Goal: Task Accomplishment & Management: Use online tool/utility

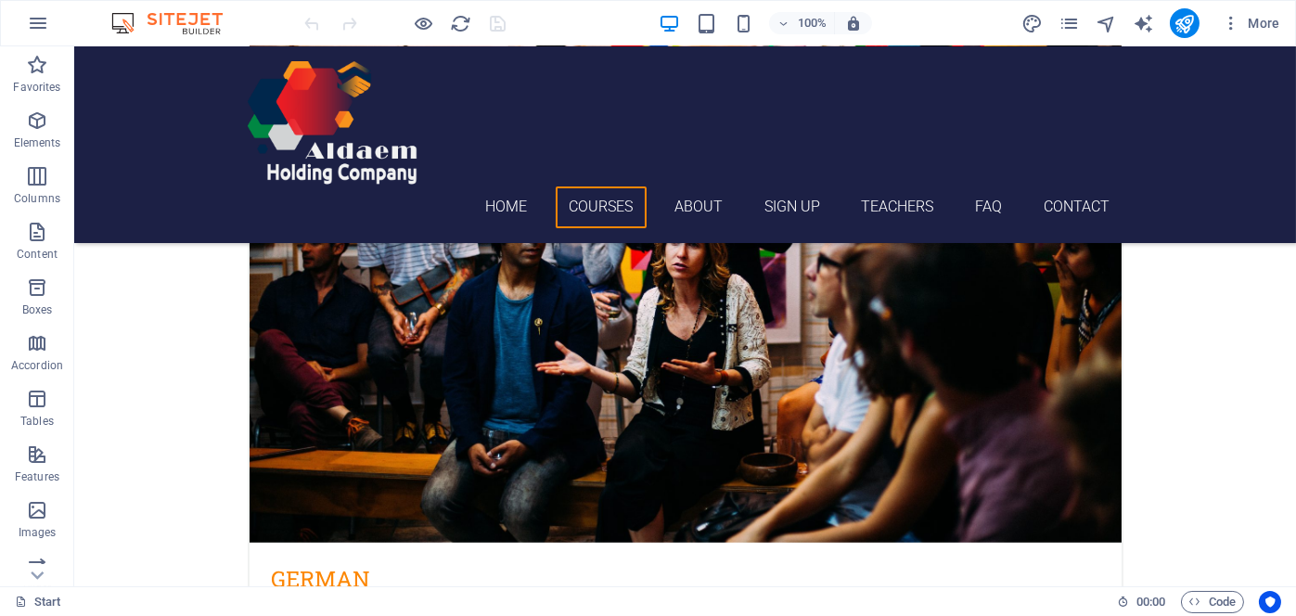
scroll to position [2690, 0]
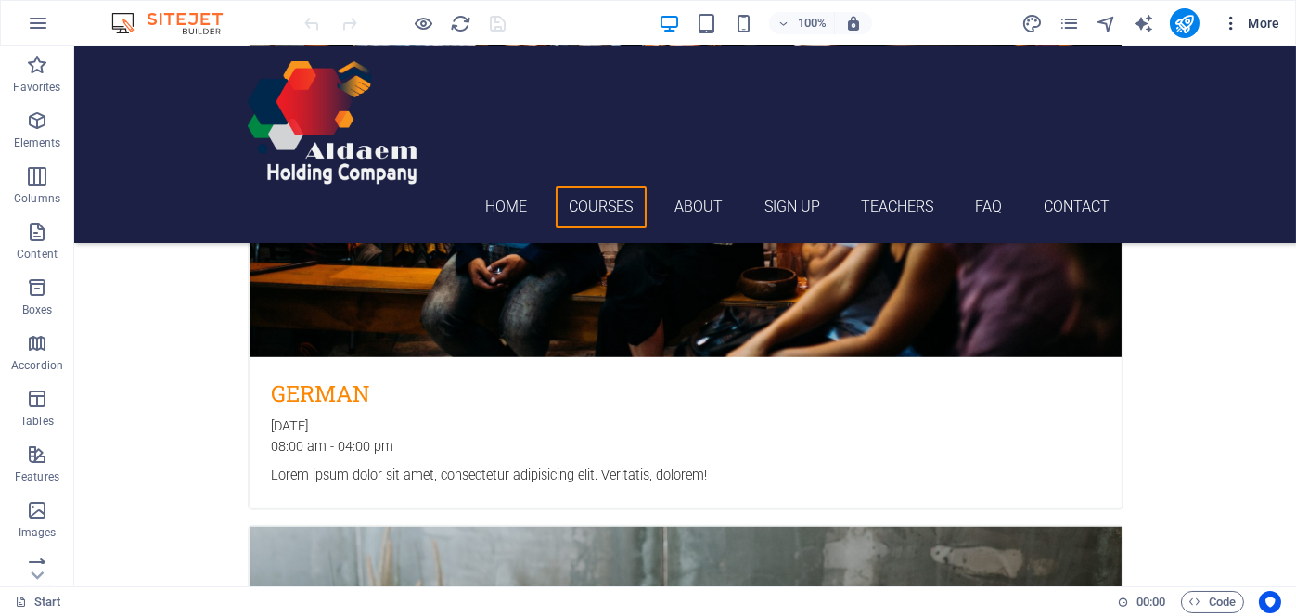
click at [1235, 26] on icon "button" at bounding box center [1231, 23] width 19 height 19
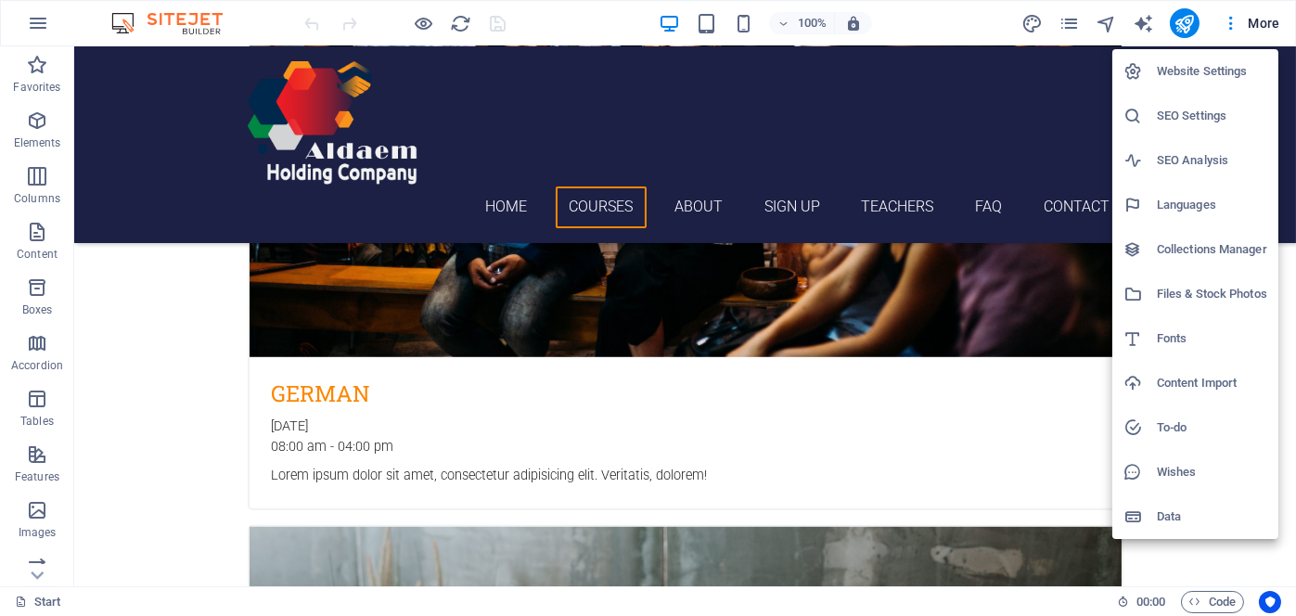
click at [1191, 78] on h6 "Website Settings" at bounding box center [1212, 71] width 110 height 22
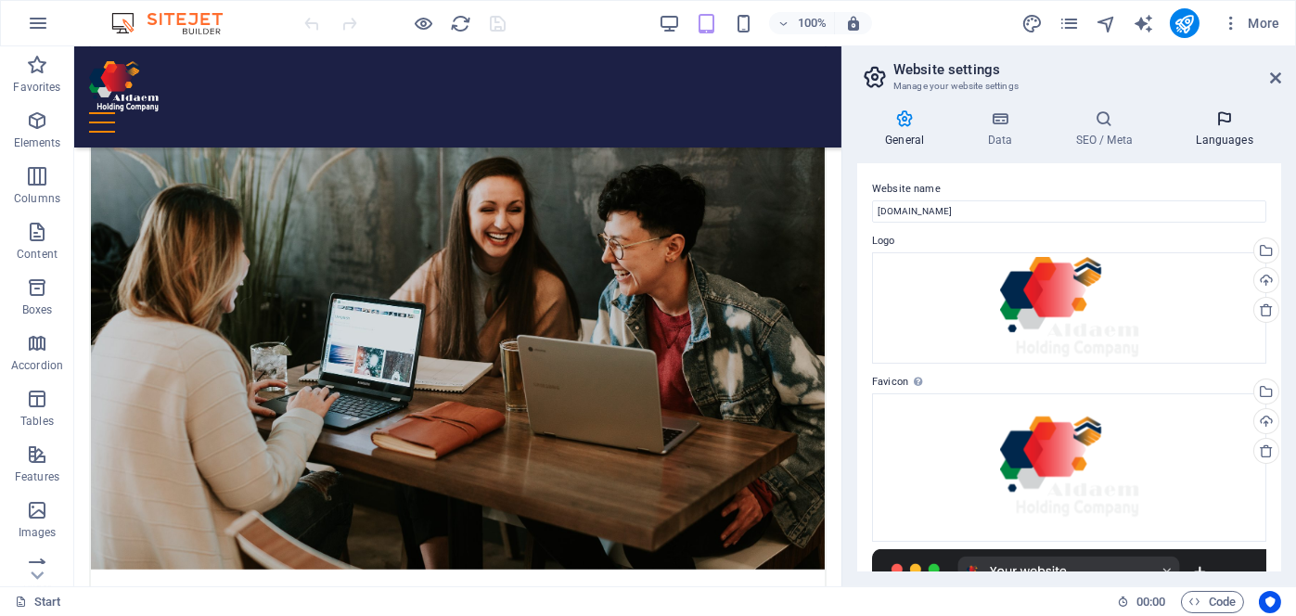
click at [1215, 122] on icon at bounding box center [1224, 118] width 113 height 19
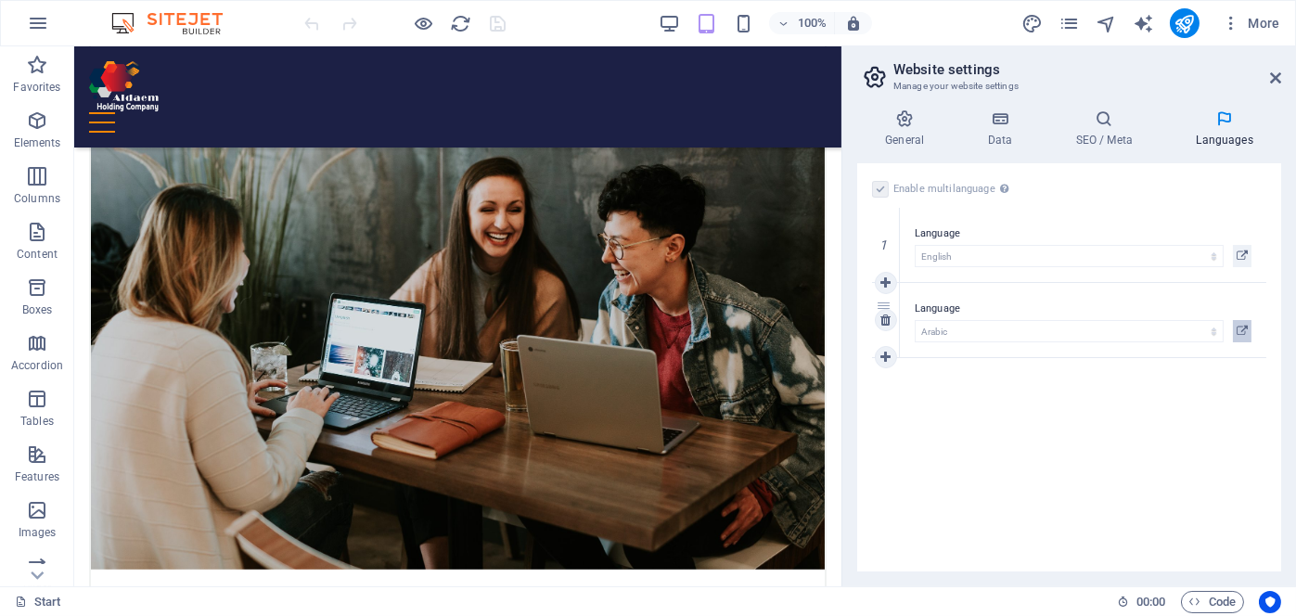
click at [1238, 327] on icon at bounding box center [1242, 331] width 11 height 22
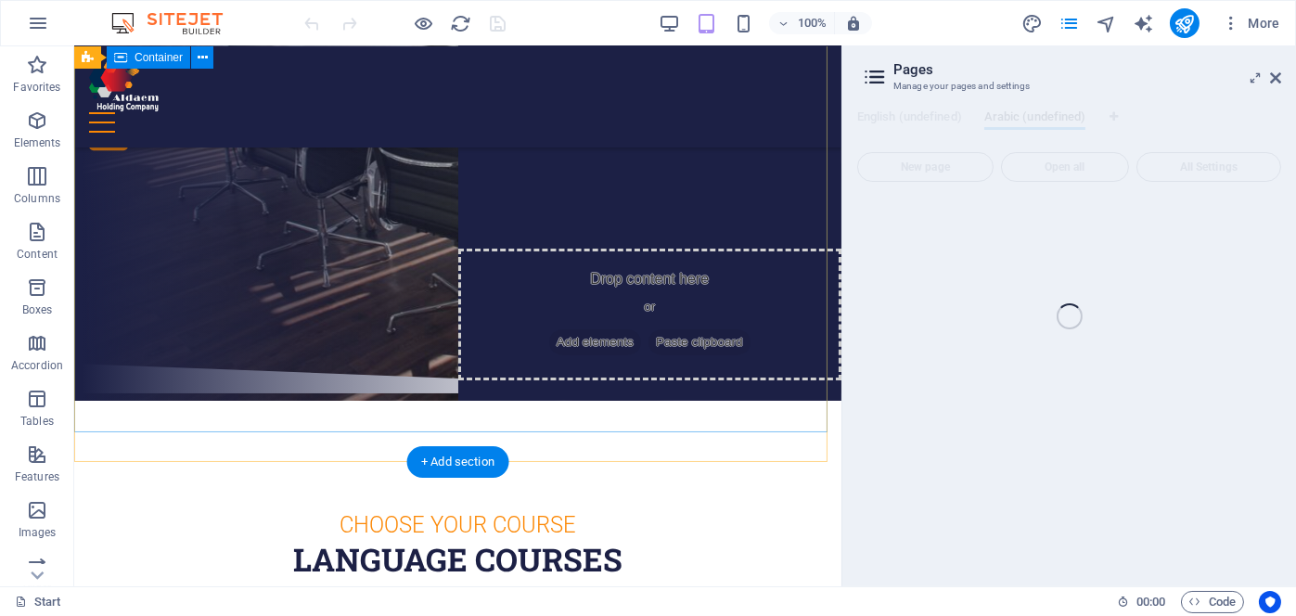
scroll to position [0, 0]
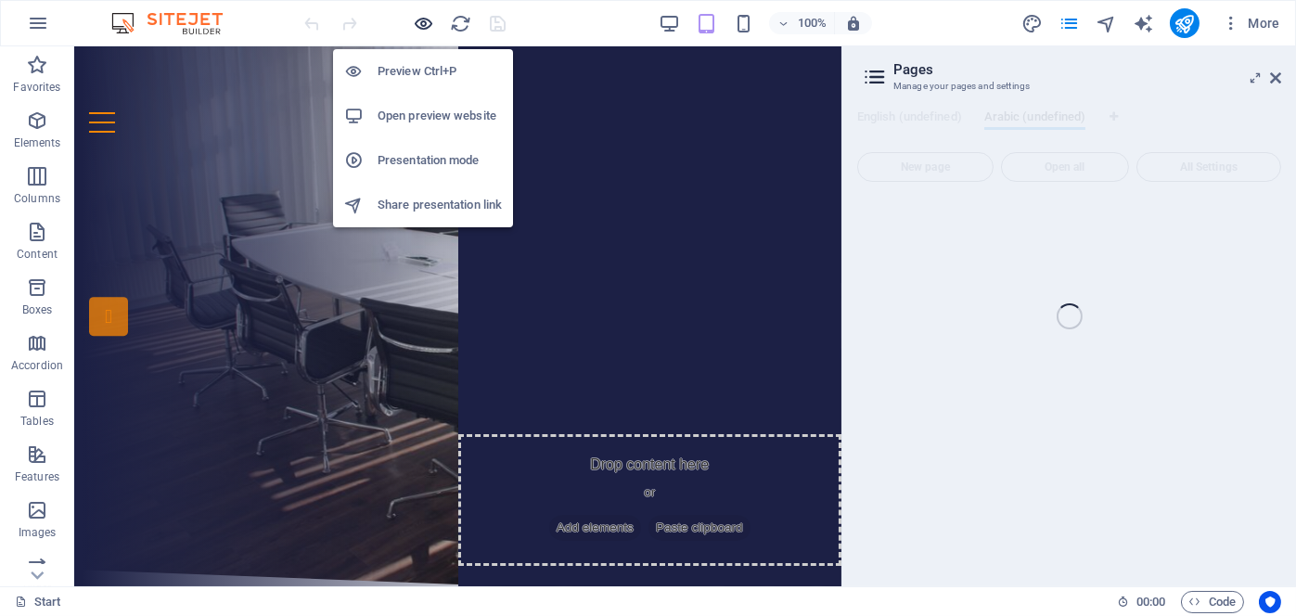
click at [426, 15] on icon "button" at bounding box center [424, 23] width 21 height 21
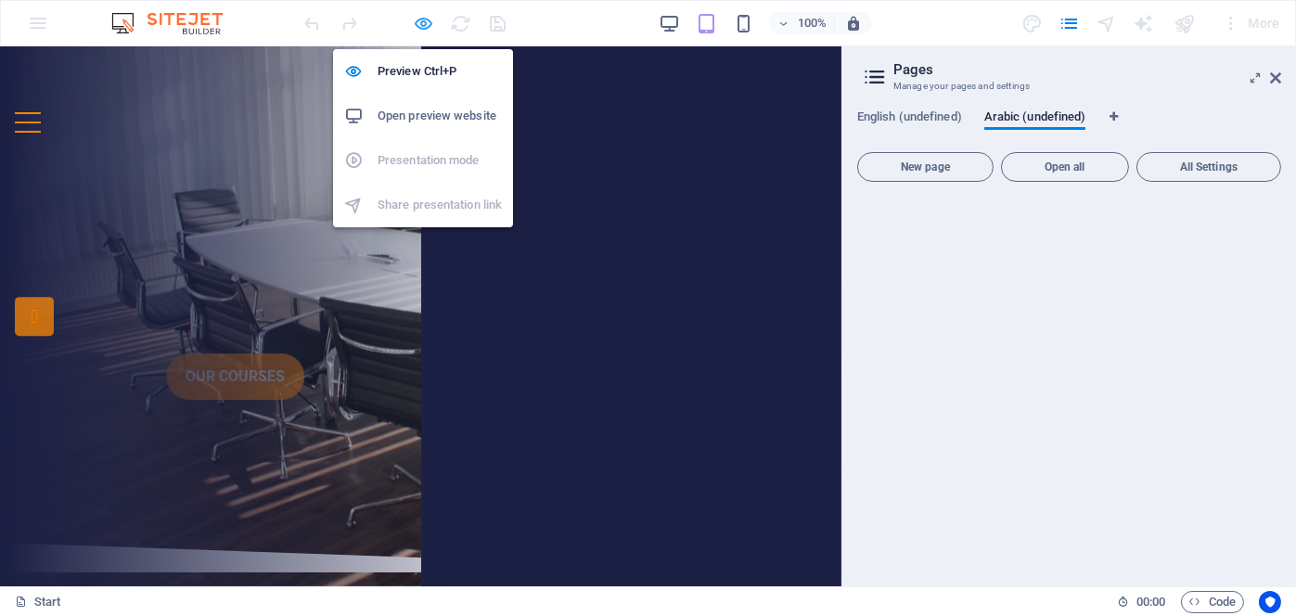
click at [421, 22] on icon "button" at bounding box center [424, 23] width 21 height 21
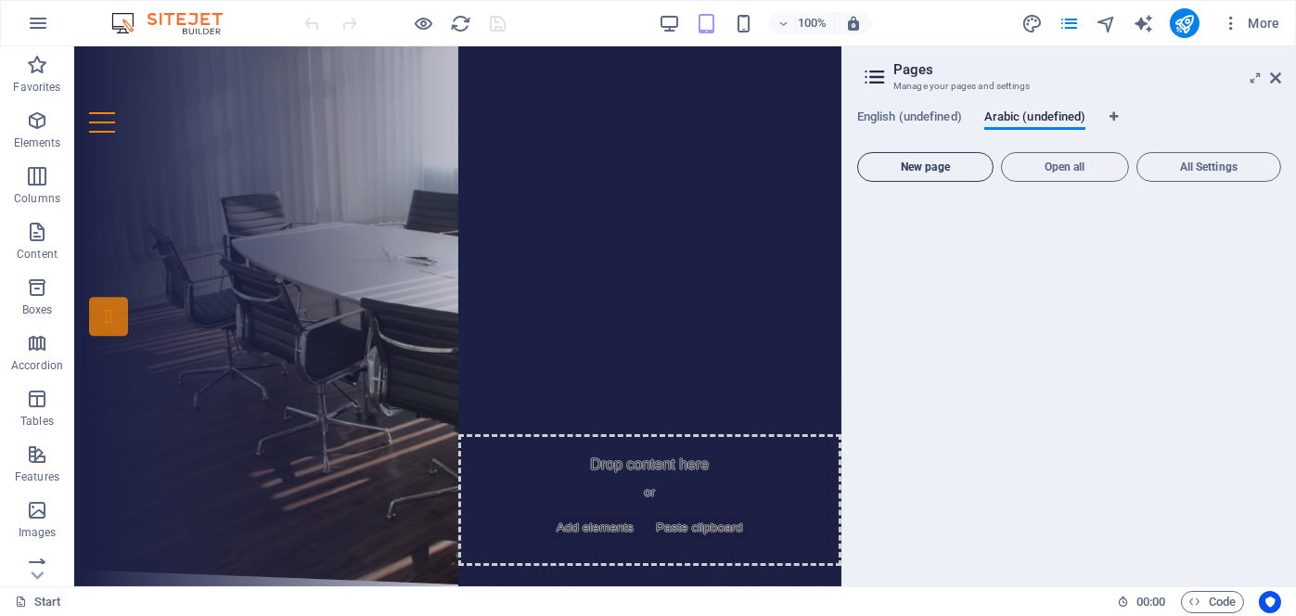
click at [928, 169] on span "New page" at bounding box center [926, 166] width 120 height 11
click at [925, 113] on span "English (undefined)" at bounding box center [909, 119] width 105 height 26
click at [1015, 116] on span "Arabic (undefined)" at bounding box center [1035, 119] width 102 height 26
click at [958, 162] on span "New page" at bounding box center [926, 166] width 120 height 11
click at [949, 115] on span "English (undefined)" at bounding box center [909, 119] width 105 height 26
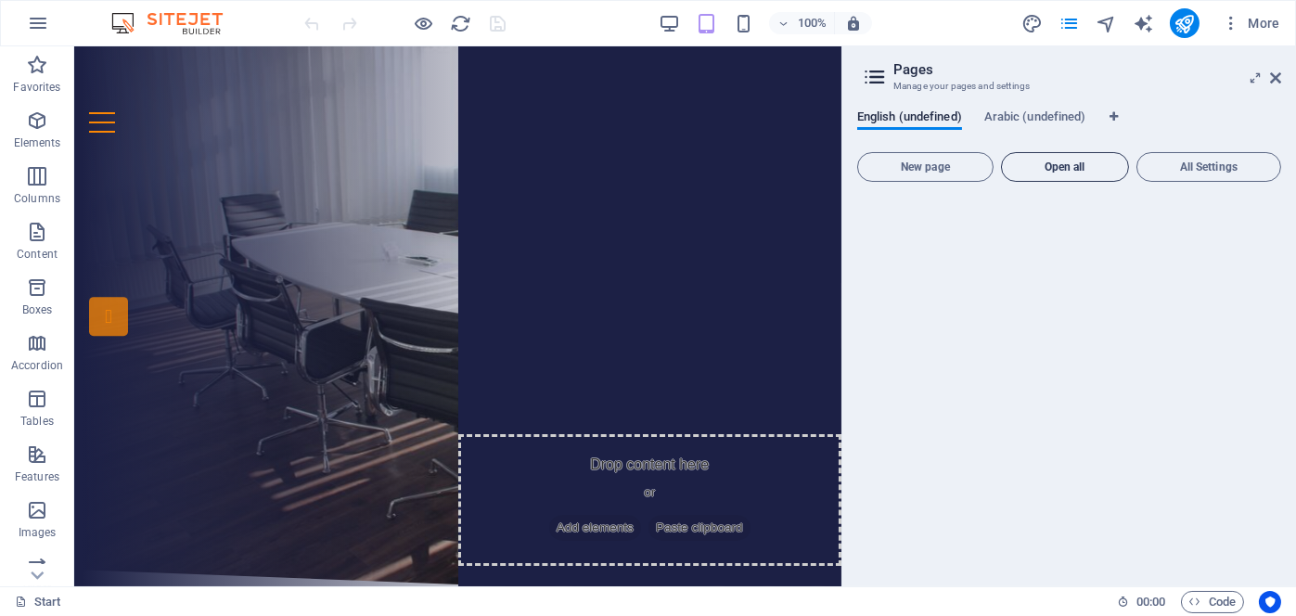
click at [1045, 166] on span "Open all" at bounding box center [1064, 166] width 111 height 11
click at [1034, 114] on span "Arabic (undefined)" at bounding box center [1035, 119] width 102 height 26
click at [1046, 161] on span "Open all" at bounding box center [1064, 166] width 111 height 11
click at [874, 77] on icon at bounding box center [875, 77] width 28 height 26
click at [1097, 166] on span "Open all" at bounding box center [1064, 166] width 111 height 11
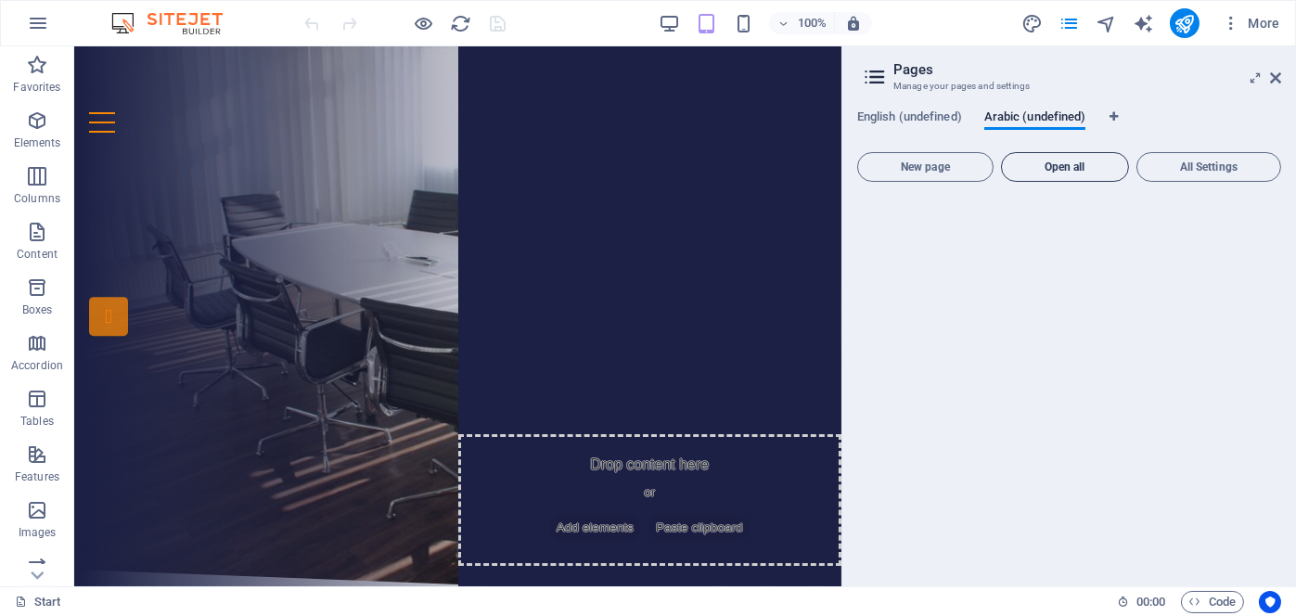
click at [1073, 167] on span "Open all" at bounding box center [1064, 166] width 111 height 11
click at [945, 166] on span "New page" at bounding box center [926, 166] width 120 height 11
click at [1069, 160] on button "Open all" at bounding box center [1065, 167] width 128 height 30
click at [1209, 163] on span "All Settings" at bounding box center [1209, 166] width 128 height 11
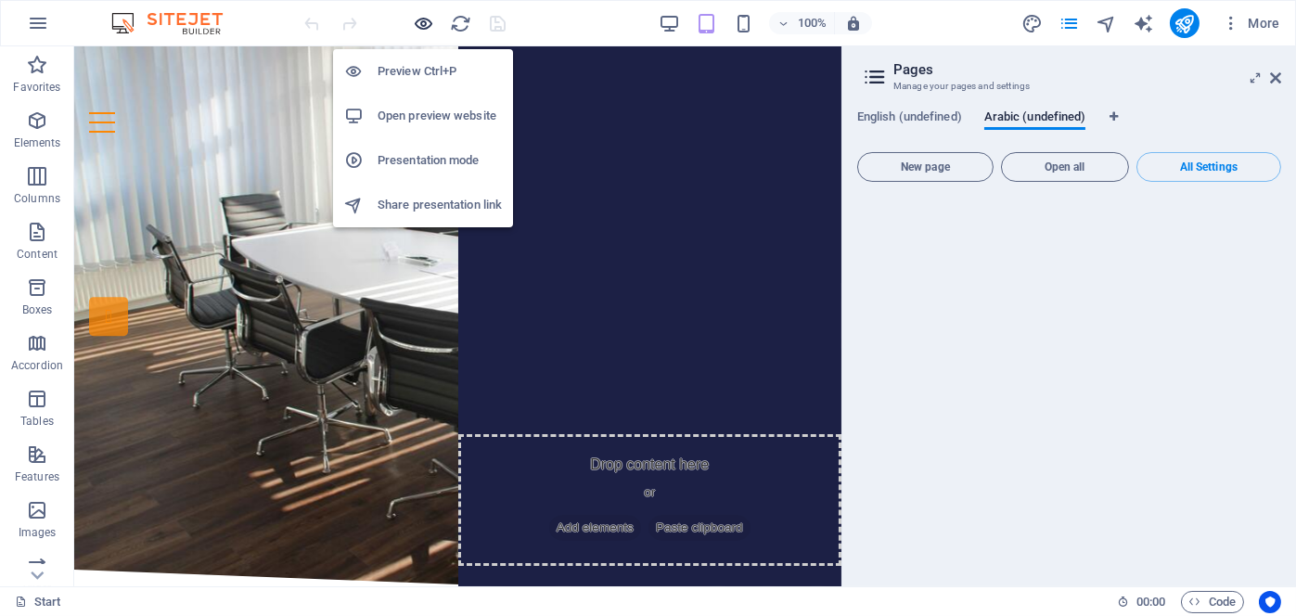
click at [423, 19] on icon "button" at bounding box center [424, 23] width 21 height 21
click at [389, 68] on h6 "Preview Ctrl+P" at bounding box center [440, 71] width 124 height 22
click at [412, 73] on h6 "Preview Ctrl+P" at bounding box center [440, 71] width 124 height 22
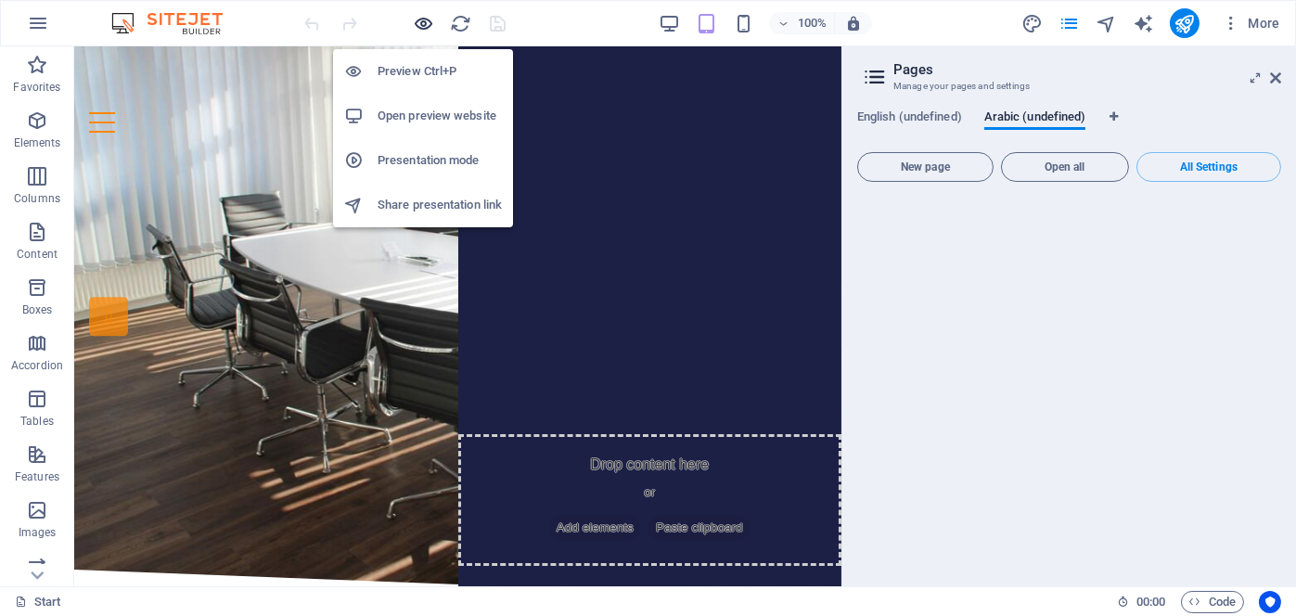
click at [423, 19] on icon "button" at bounding box center [424, 23] width 21 height 21
click at [402, 69] on h6 "Preview Ctrl+P" at bounding box center [440, 71] width 124 height 22
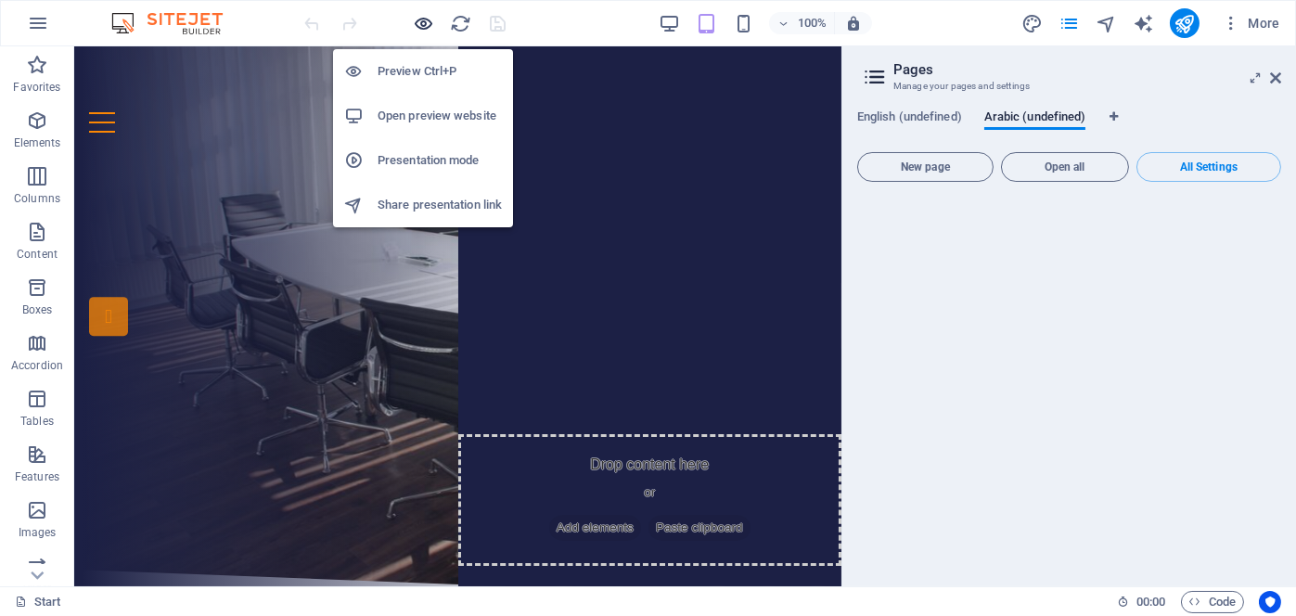
click at [422, 26] on icon "button" at bounding box center [424, 23] width 21 height 21
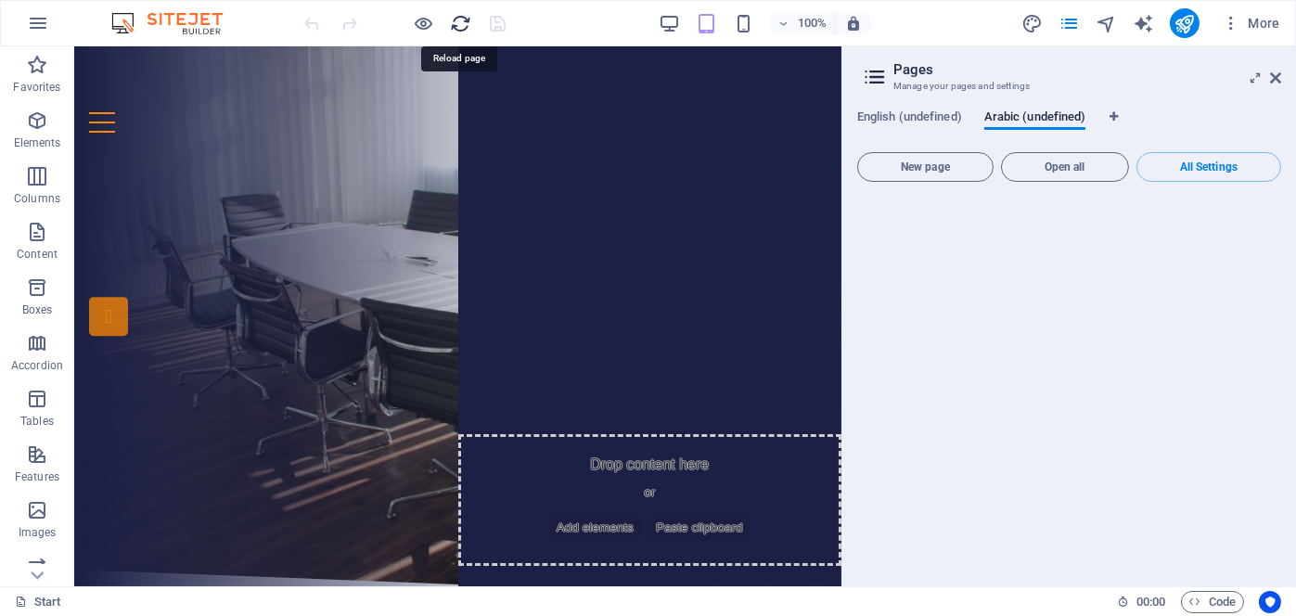
click at [459, 24] on icon "reload" at bounding box center [461, 23] width 21 height 21
click at [1032, 21] on icon "design" at bounding box center [1031, 23] width 21 height 21
click at [1069, 23] on icon "pages" at bounding box center [1068, 23] width 21 height 21
click at [1276, 79] on icon at bounding box center [1275, 78] width 11 height 15
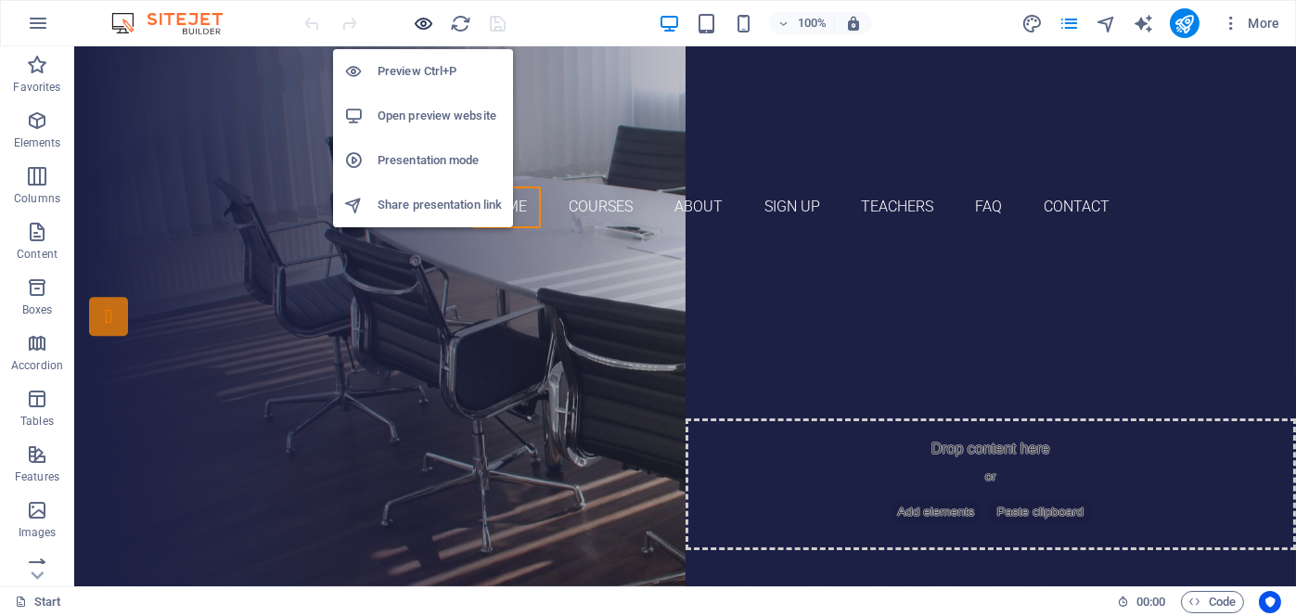
click at [421, 19] on icon "button" at bounding box center [424, 23] width 21 height 21
click at [417, 71] on h6 "Preview Ctrl+P" at bounding box center [440, 71] width 124 height 22
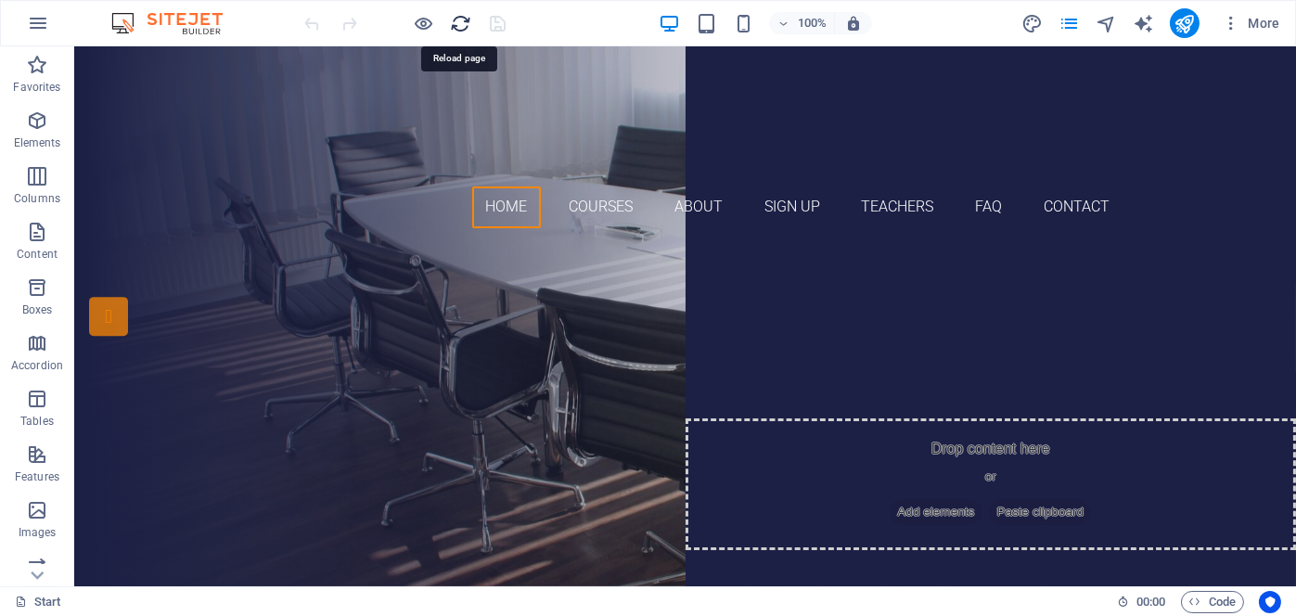
click at [462, 21] on icon "reload" at bounding box center [461, 23] width 21 height 21
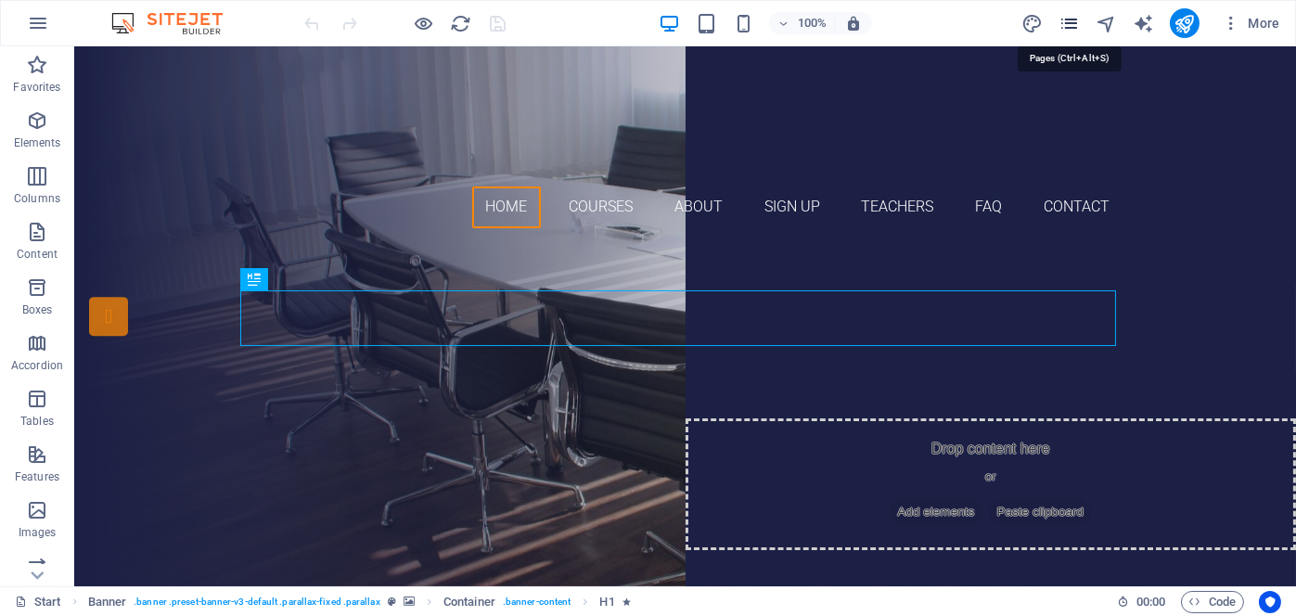
click at [1072, 21] on icon "pages" at bounding box center [1068, 23] width 21 height 21
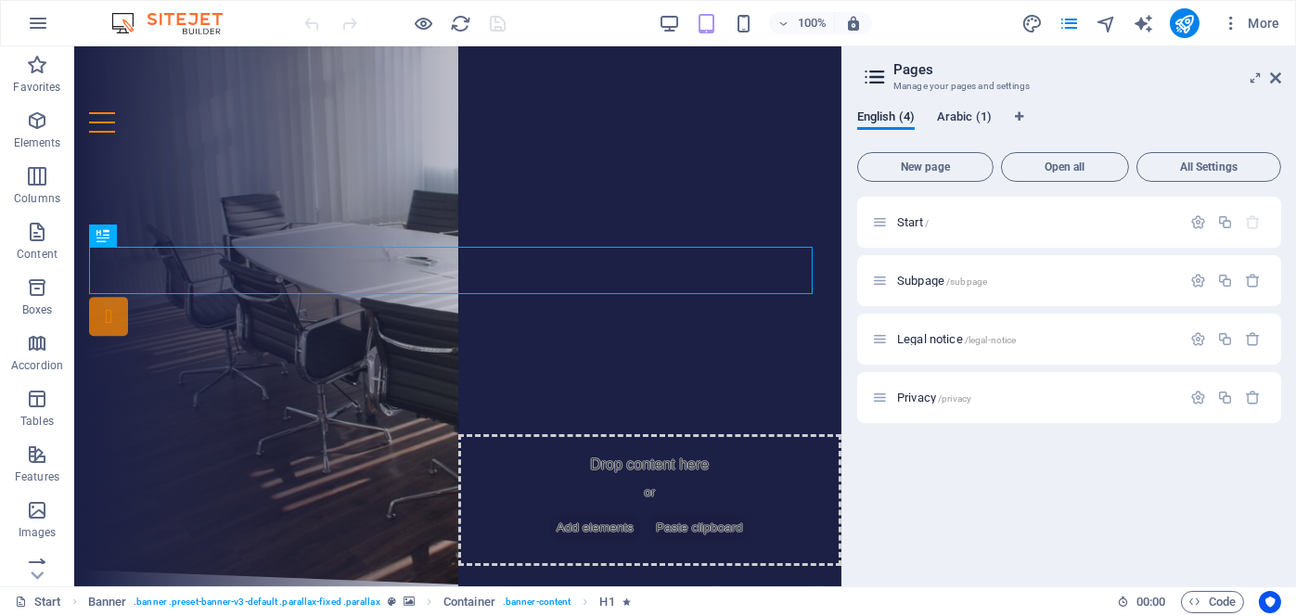
click at [958, 118] on span "Arabic (1)" at bounding box center [964, 119] width 55 height 26
click at [886, 114] on span "English (4)" at bounding box center [886, 119] width 58 height 26
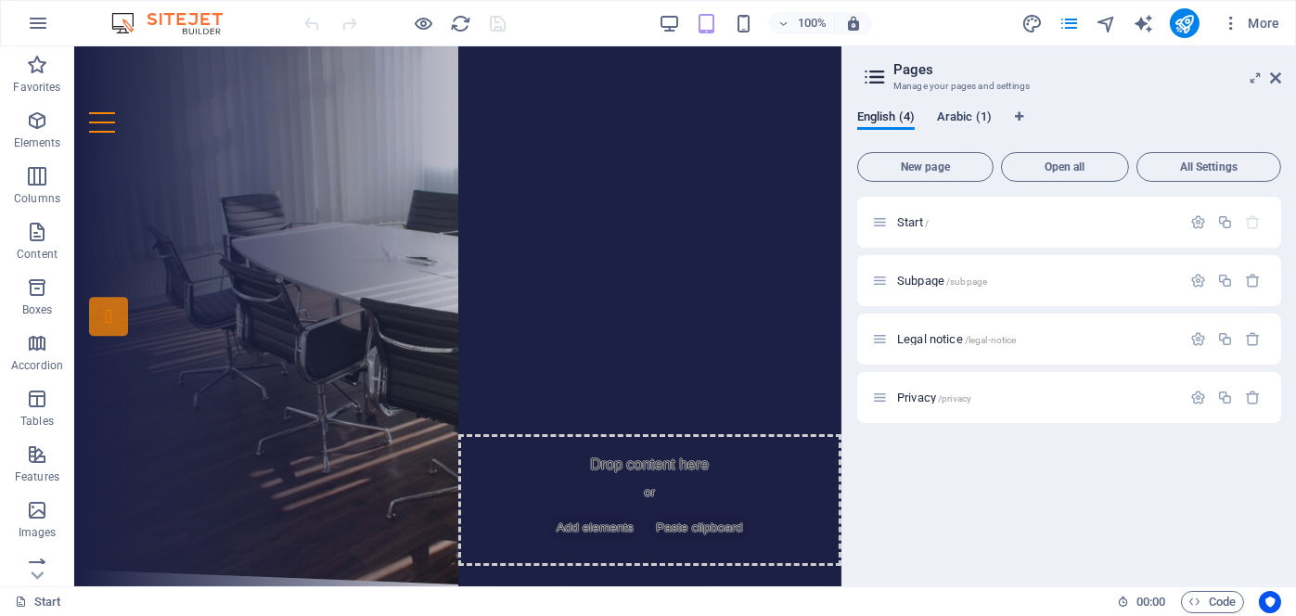
click at [966, 110] on span "Arabic (1)" at bounding box center [964, 119] width 55 height 26
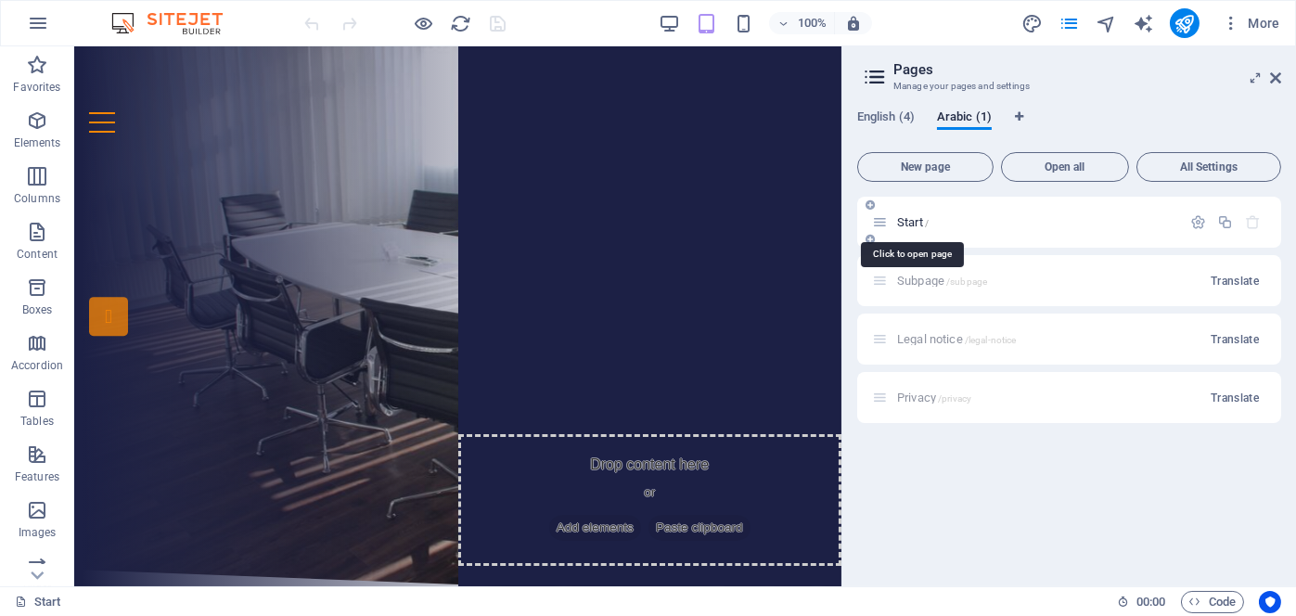
click at [910, 222] on span "Start /" at bounding box center [913, 222] width 32 height 14
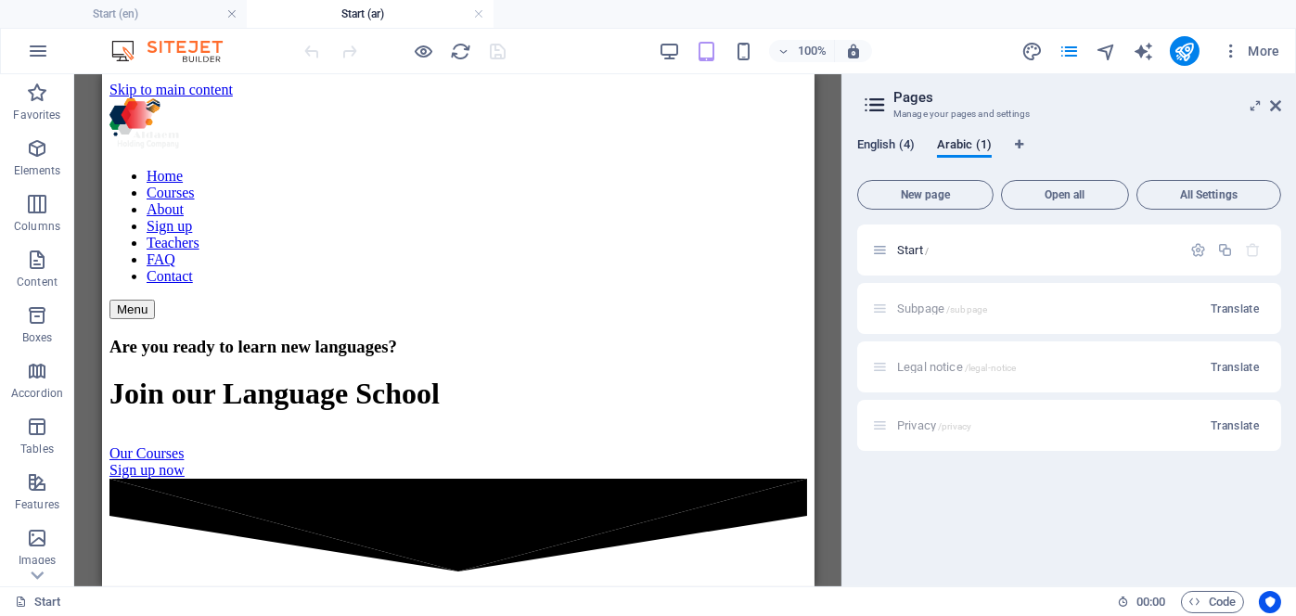
click at [873, 138] on span "English (4)" at bounding box center [886, 147] width 58 height 26
click at [906, 246] on span "Start /" at bounding box center [913, 250] width 32 height 14
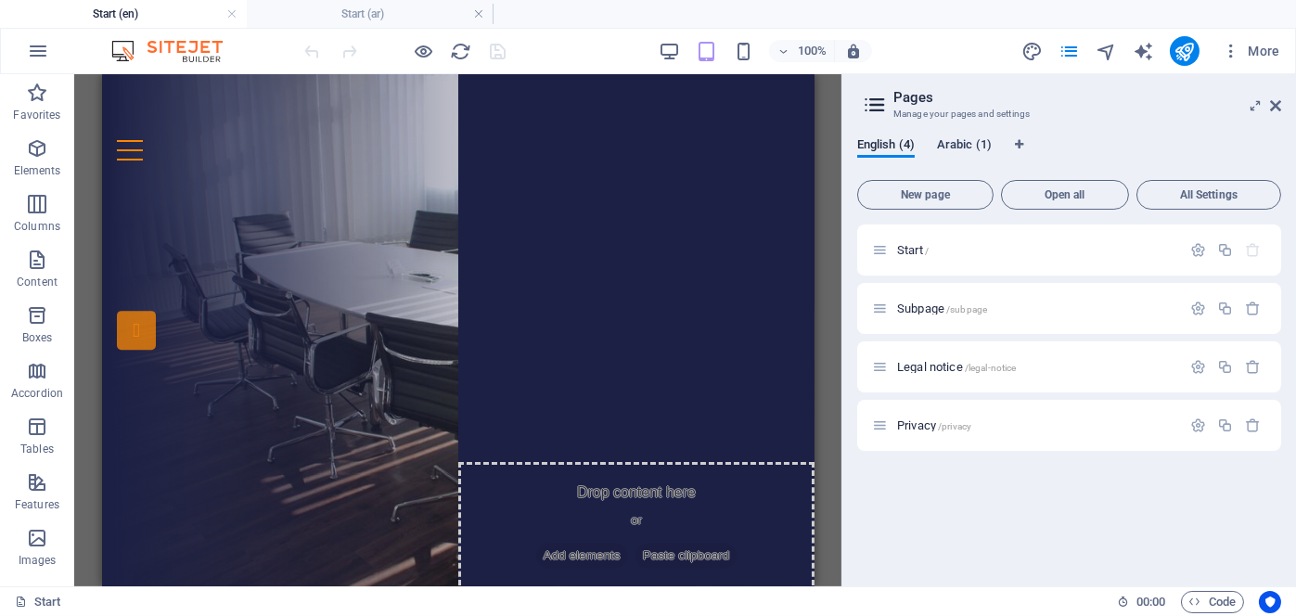
click at [956, 140] on span "Arabic (1)" at bounding box center [964, 147] width 55 height 26
click at [901, 246] on span "Start /" at bounding box center [913, 250] width 32 height 14
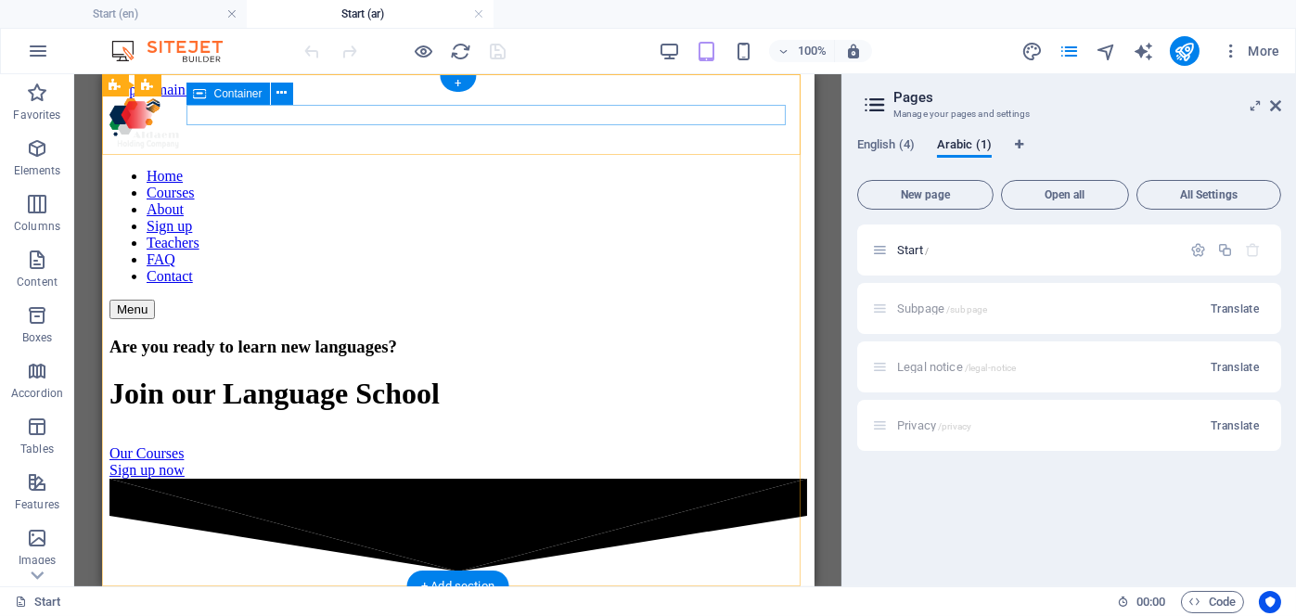
click at [389, 300] on div "Menu" at bounding box center [458, 309] width 698 height 19
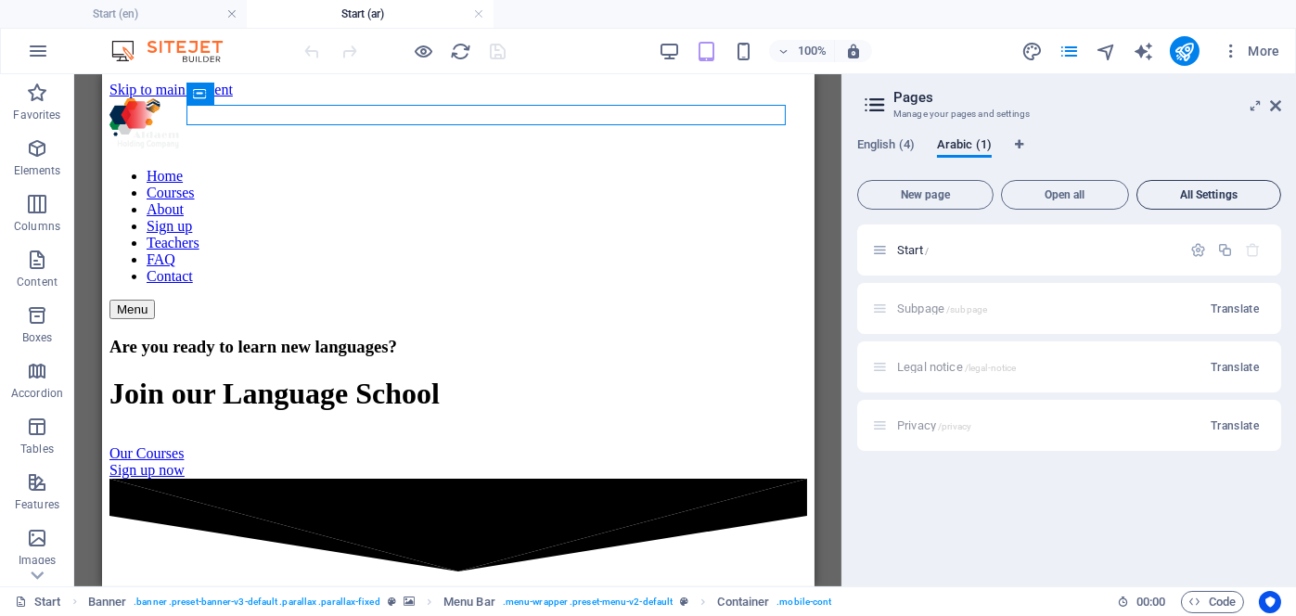
click at [1183, 190] on span "All Settings" at bounding box center [1209, 194] width 128 height 11
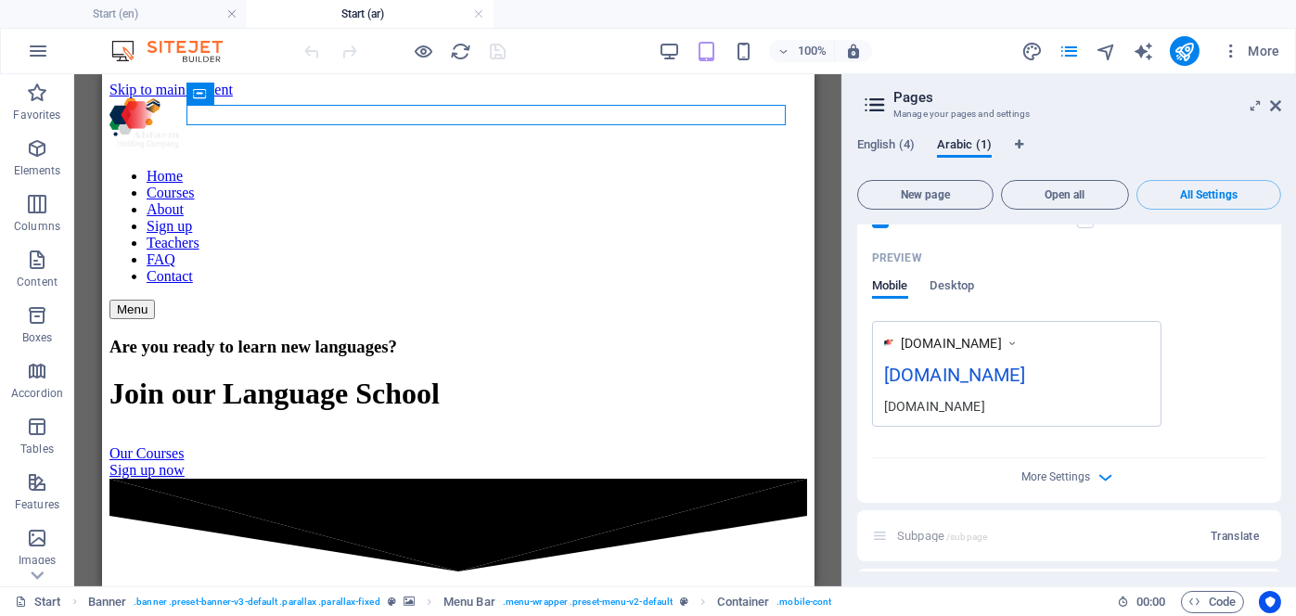
scroll to position [557, 0]
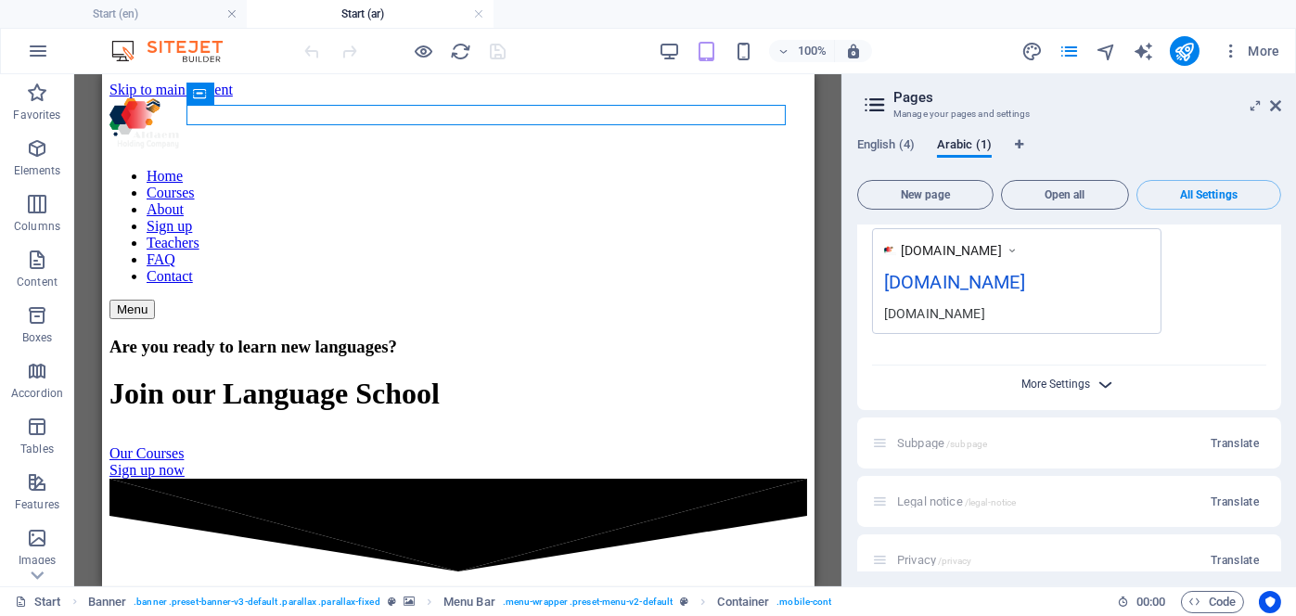
click at [1074, 382] on span "More Settings" at bounding box center [1056, 384] width 69 height 13
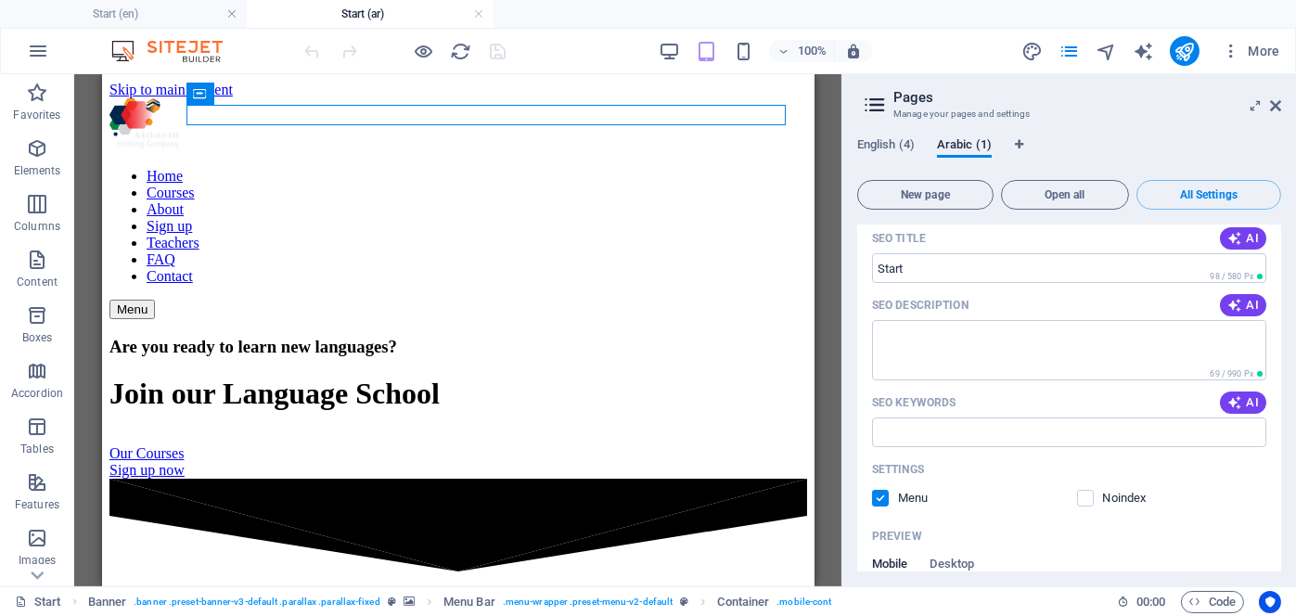
scroll to position [0, 0]
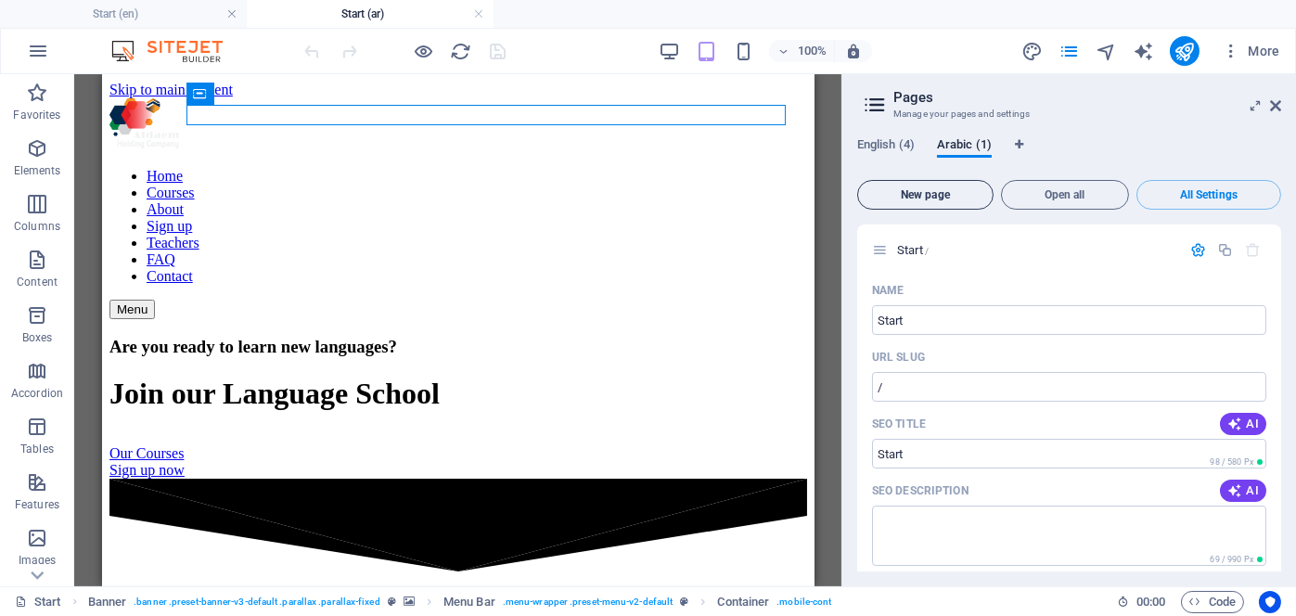
click at [937, 191] on span "New page" at bounding box center [926, 194] width 120 height 11
click at [314, 46] on icon "undo" at bounding box center [312, 51] width 21 height 21
click at [933, 192] on span "New page" at bounding box center [926, 194] width 120 height 11
click at [884, 143] on span "English (4)" at bounding box center [886, 147] width 58 height 26
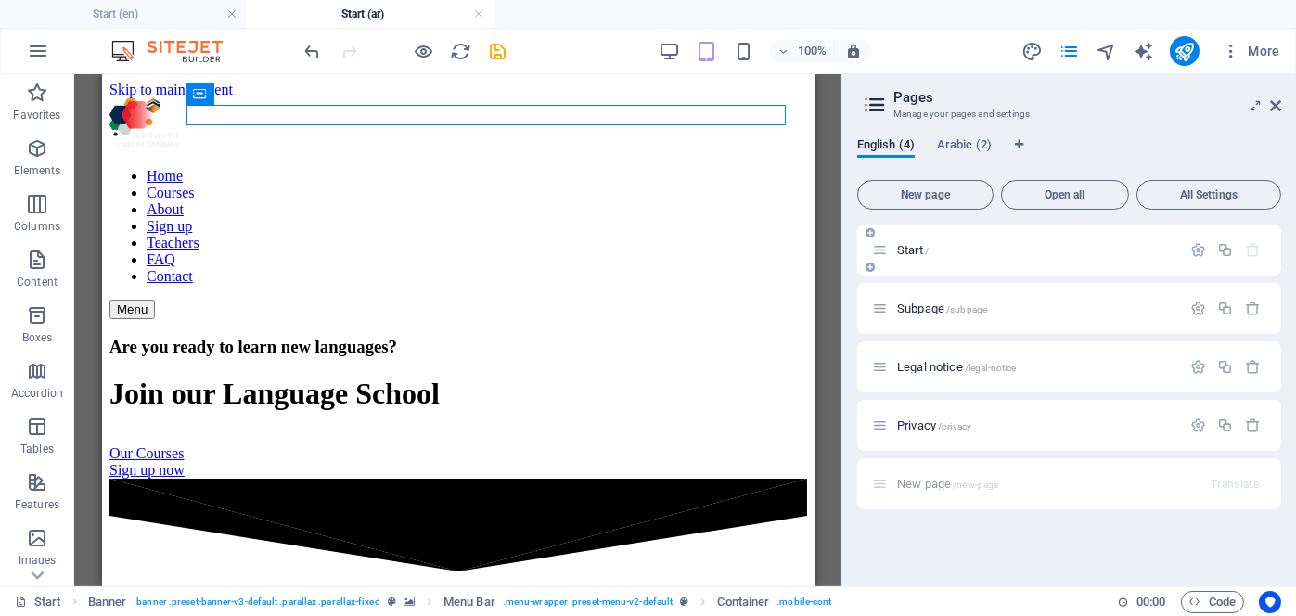
click at [976, 256] on div "Start /" at bounding box center [1026, 249] width 309 height 21
click at [1193, 251] on icon "button" at bounding box center [1198, 250] width 16 height 16
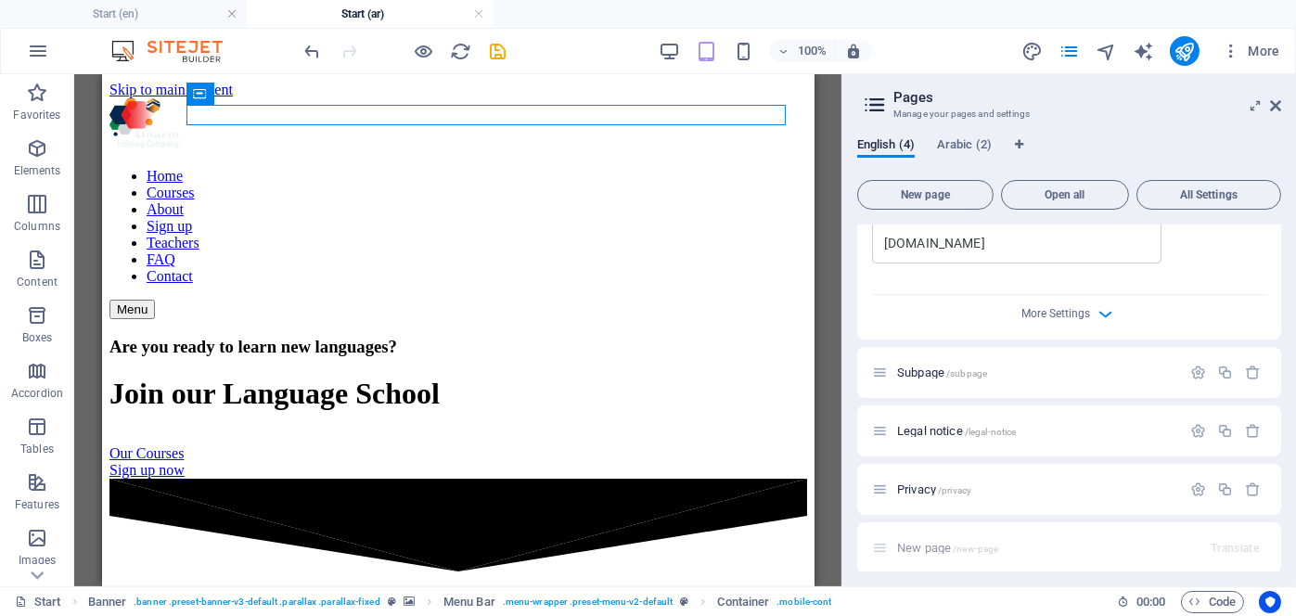
scroll to position [635, 0]
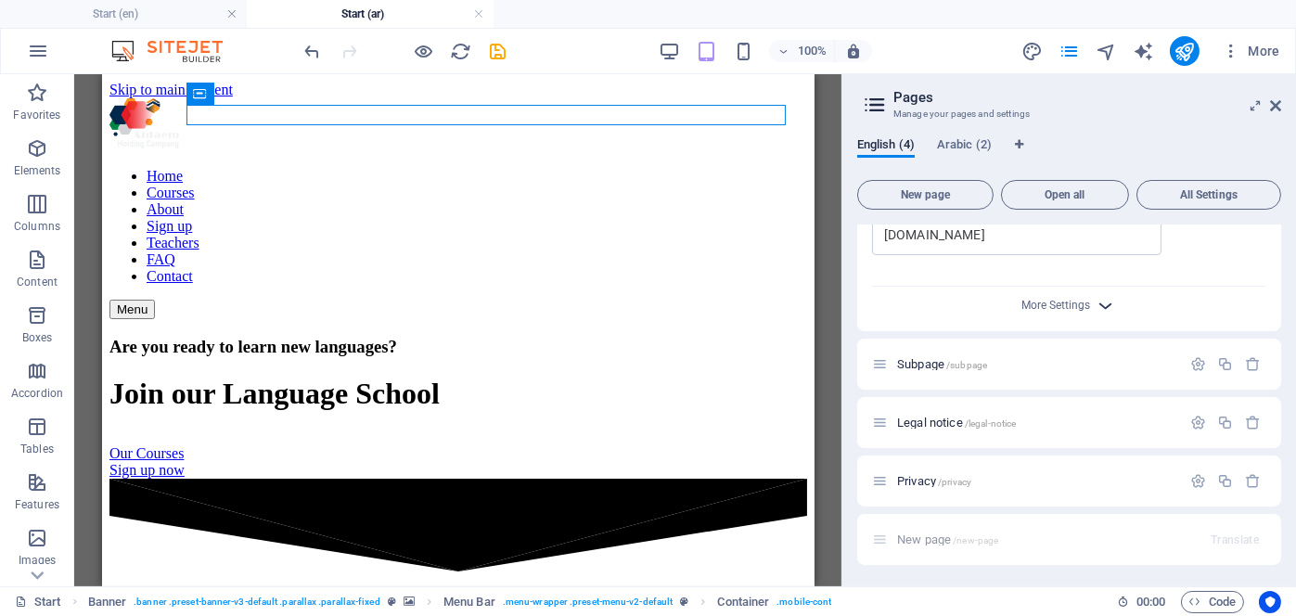
click at [1103, 303] on icon "button" at bounding box center [1106, 305] width 21 height 21
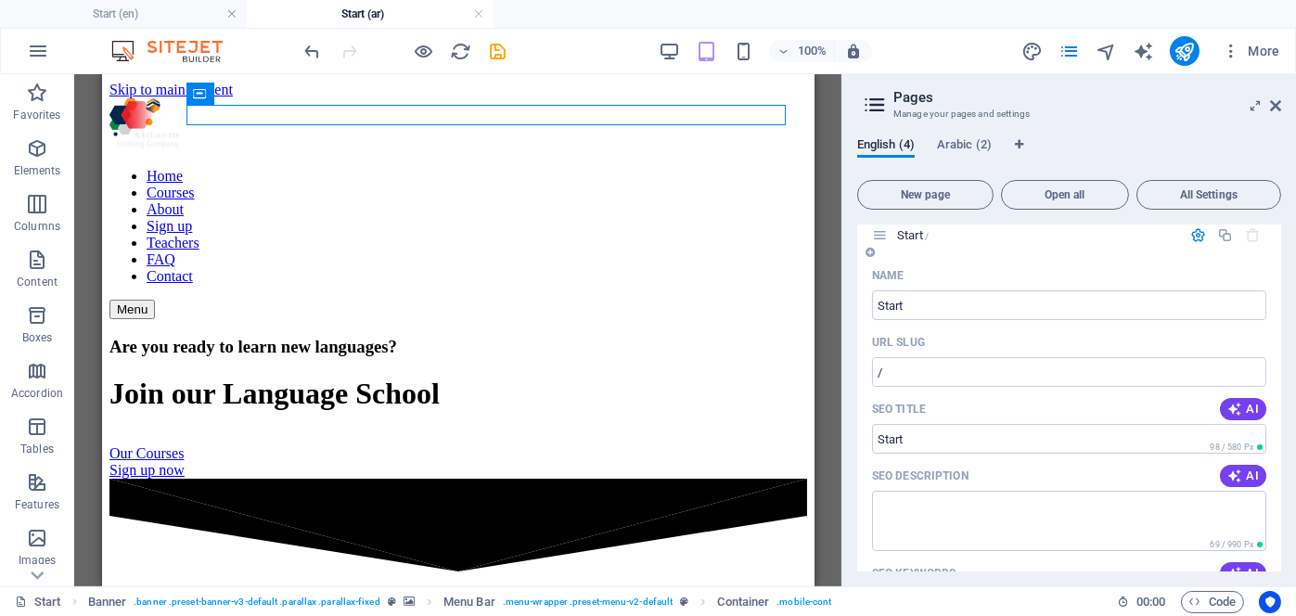
scroll to position [0, 0]
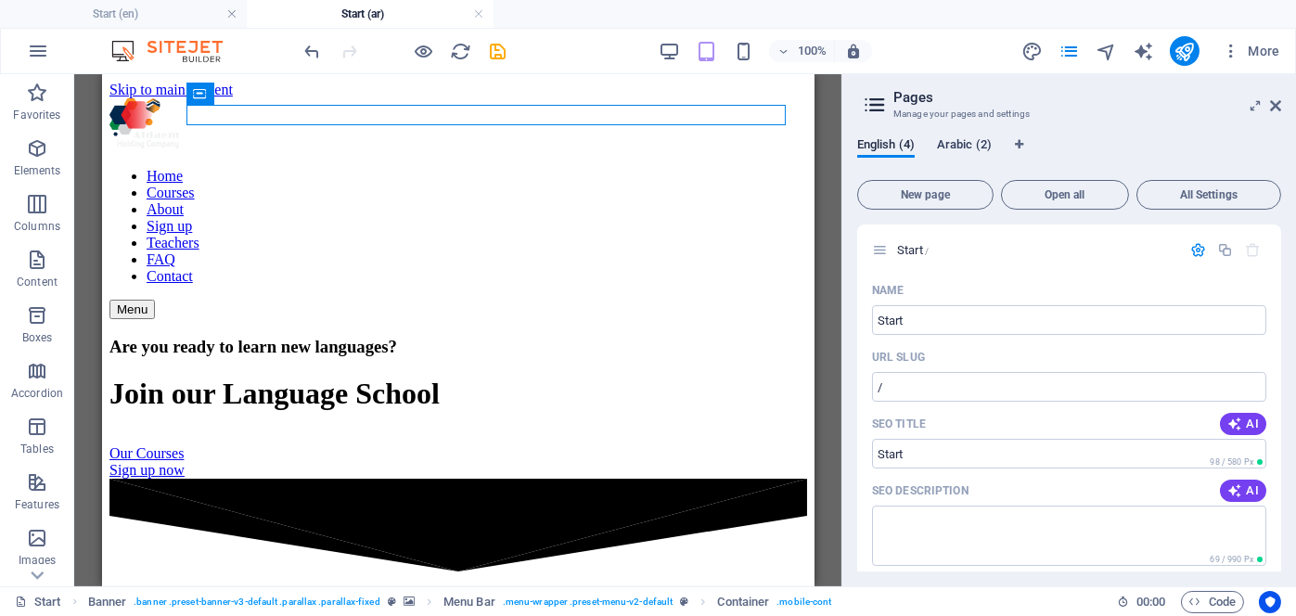
click at [969, 142] on span "Arabic (2)" at bounding box center [964, 147] width 55 height 26
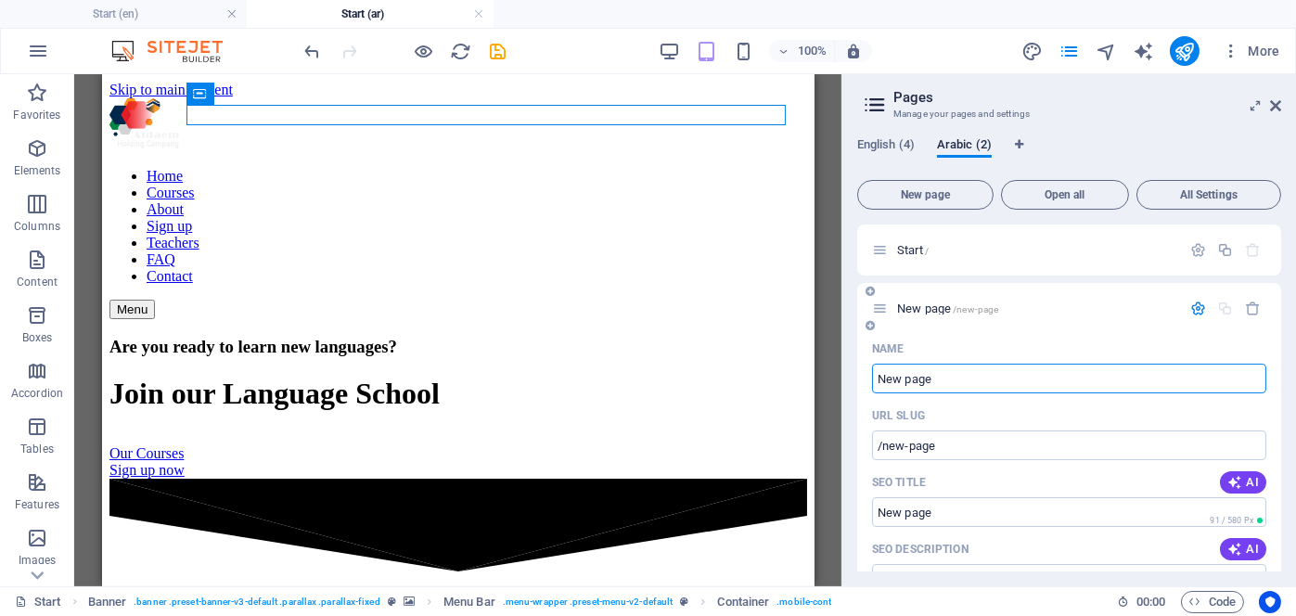
click at [1196, 312] on icon "button" at bounding box center [1198, 309] width 16 height 16
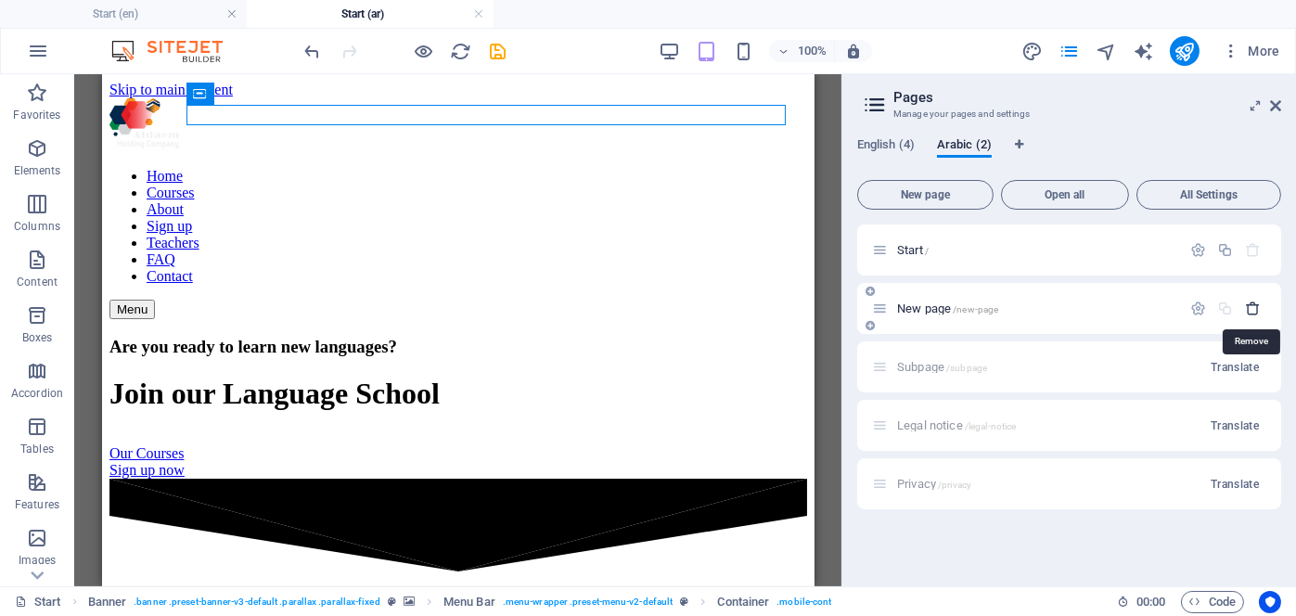
click at [1251, 306] on icon "button" at bounding box center [1253, 309] width 16 height 16
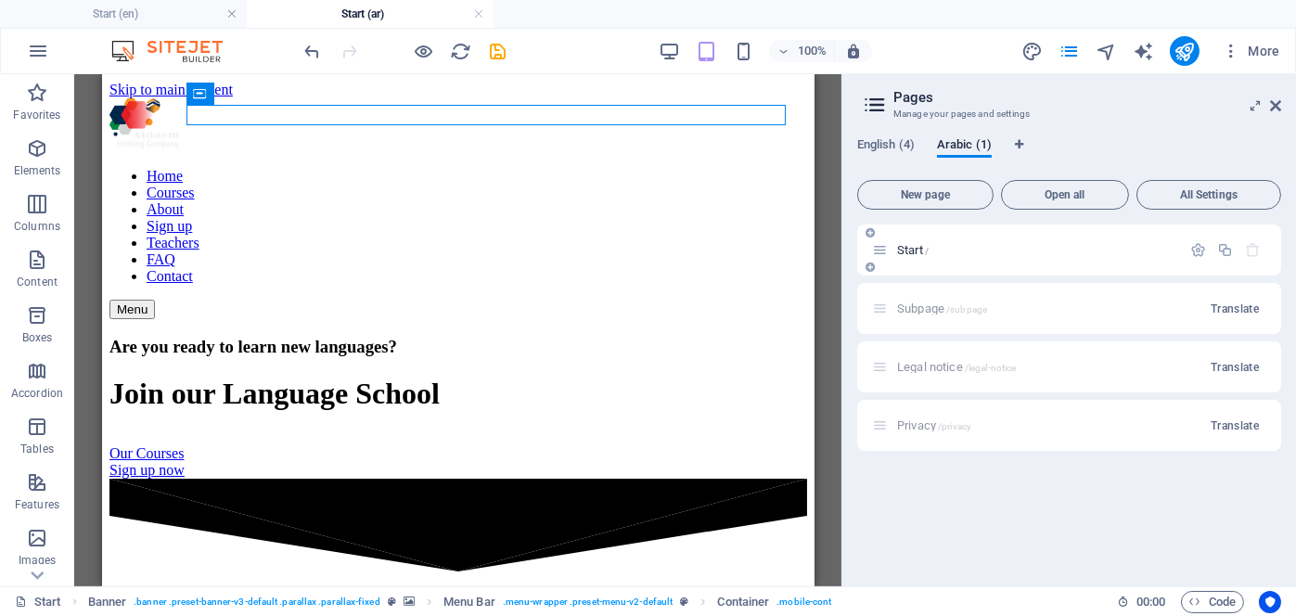
click at [1087, 262] on div "Start /" at bounding box center [1069, 250] width 424 height 51
click at [1230, 307] on span "Translate" at bounding box center [1235, 309] width 48 height 15
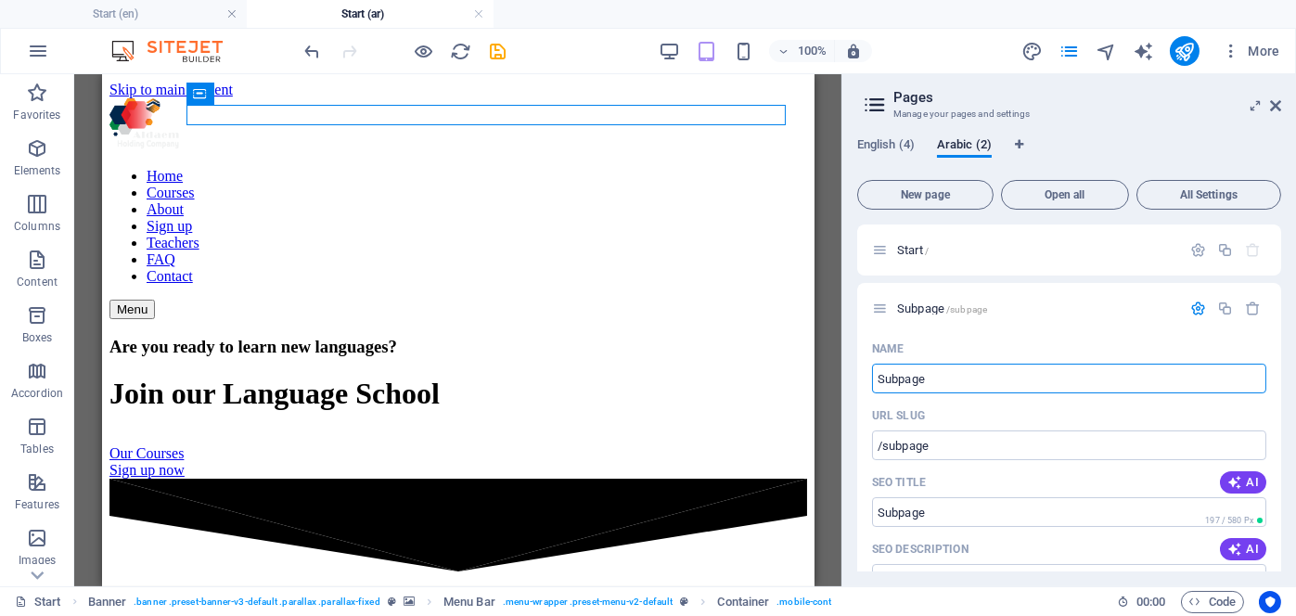
click at [1199, 307] on icon "button" at bounding box center [1198, 309] width 16 height 16
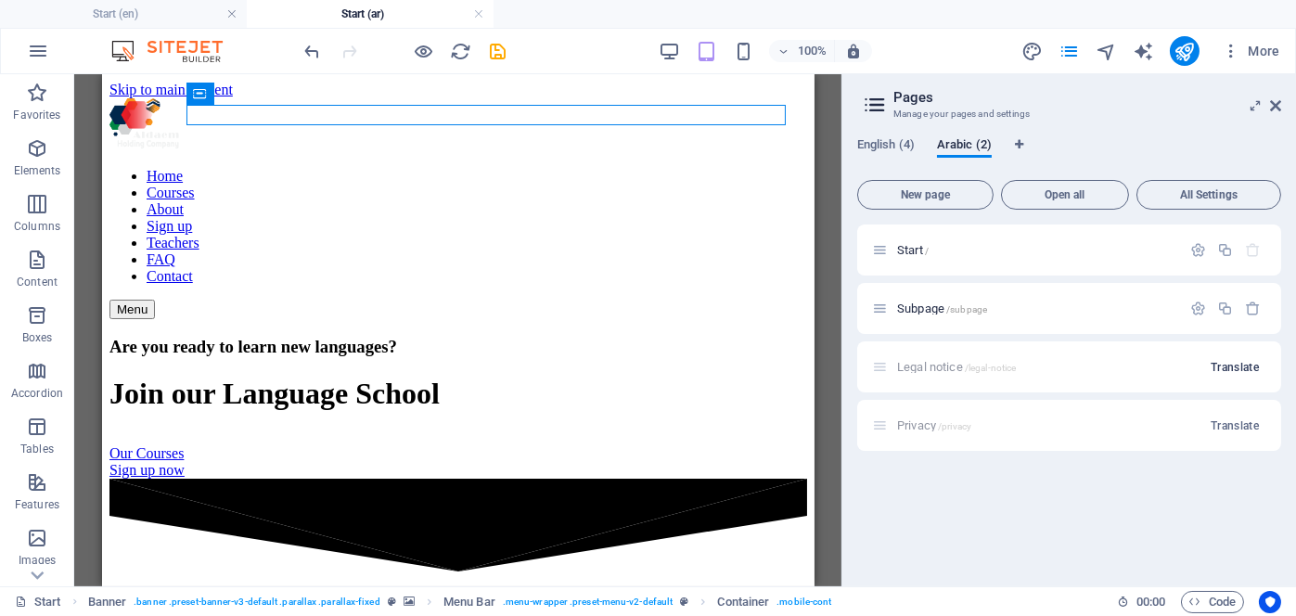
click at [1222, 366] on span "Translate" at bounding box center [1235, 367] width 48 height 15
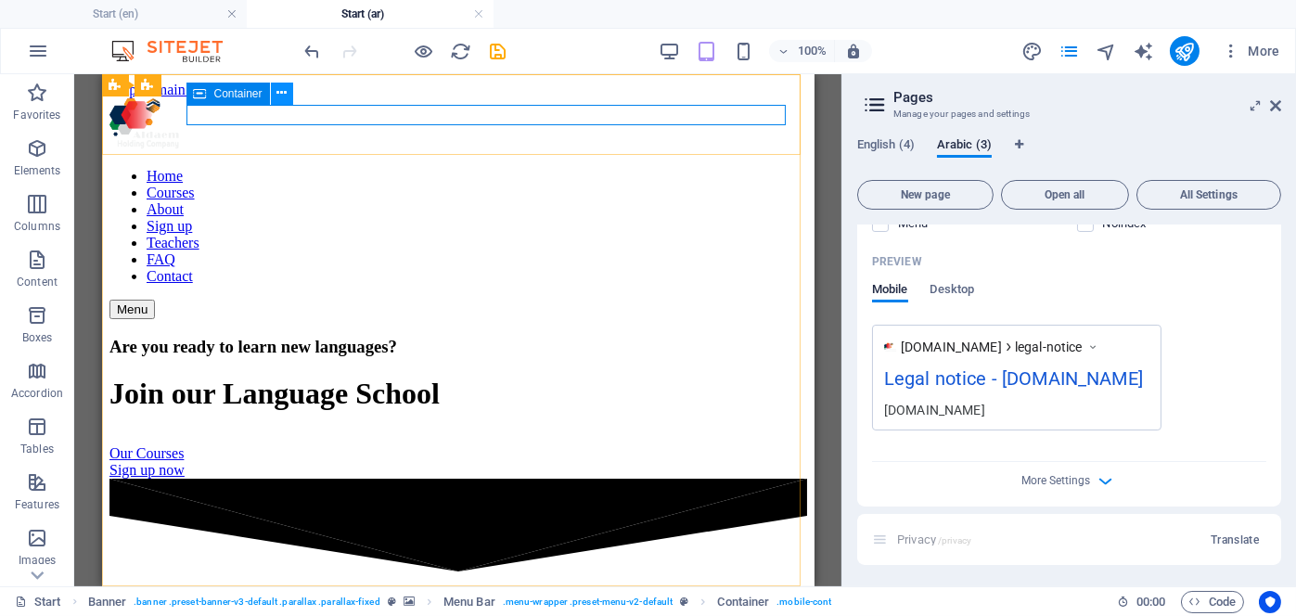
click at [278, 93] on icon at bounding box center [281, 92] width 10 height 19
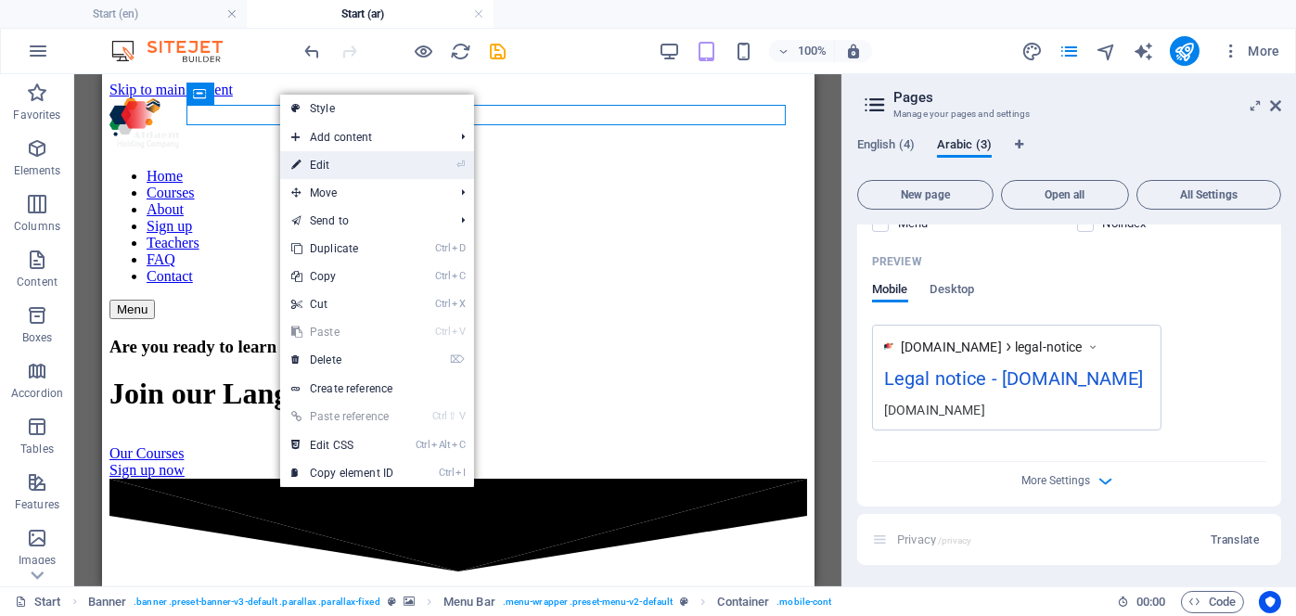
click at [319, 157] on link "⏎ Edit" at bounding box center [342, 165] width 124 height 28
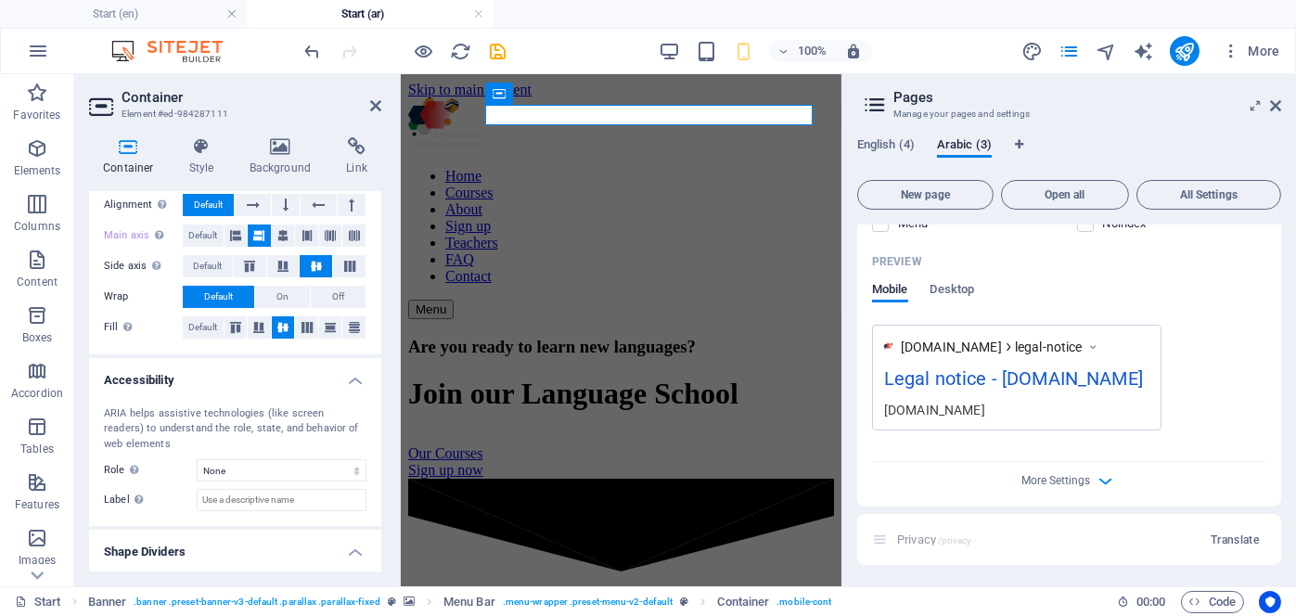
scroll to position [368, 0]
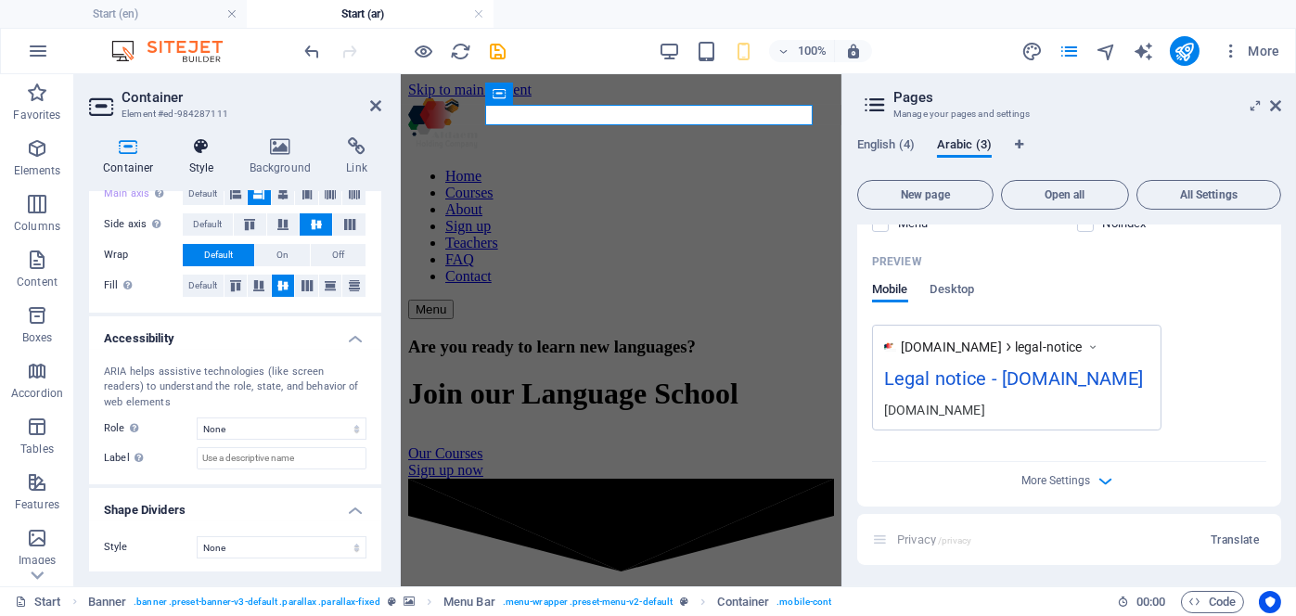
click at [205, 152] on icon at bounding box center [201, 146] width 53 height 19
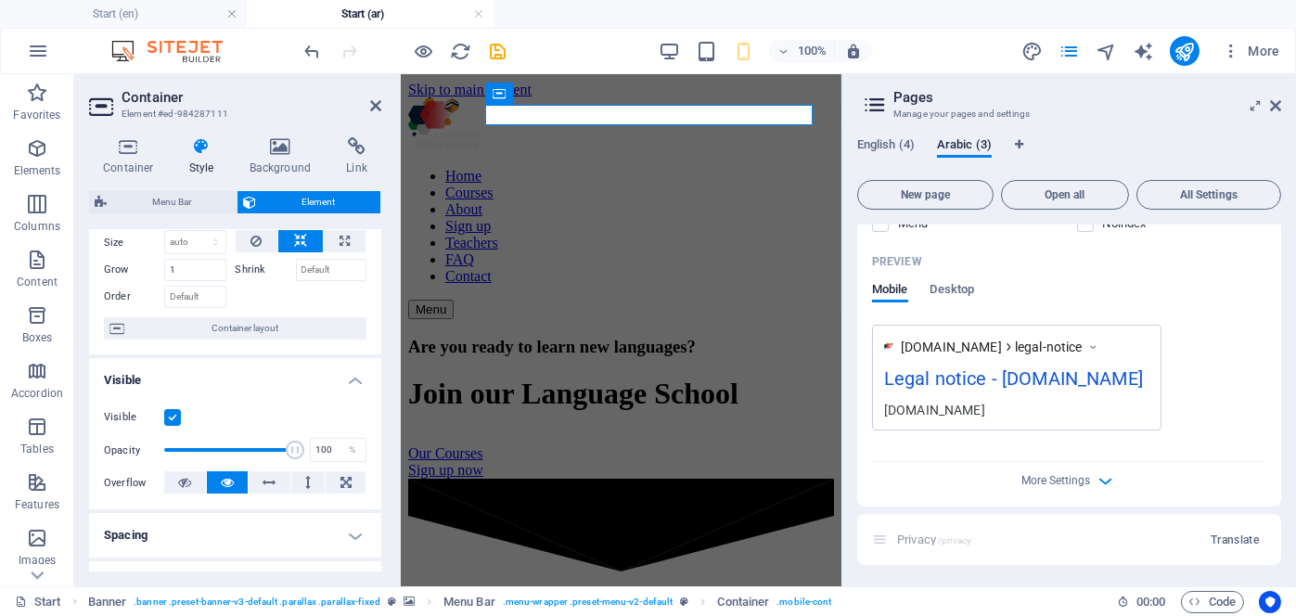
scroll to position [0, 0]
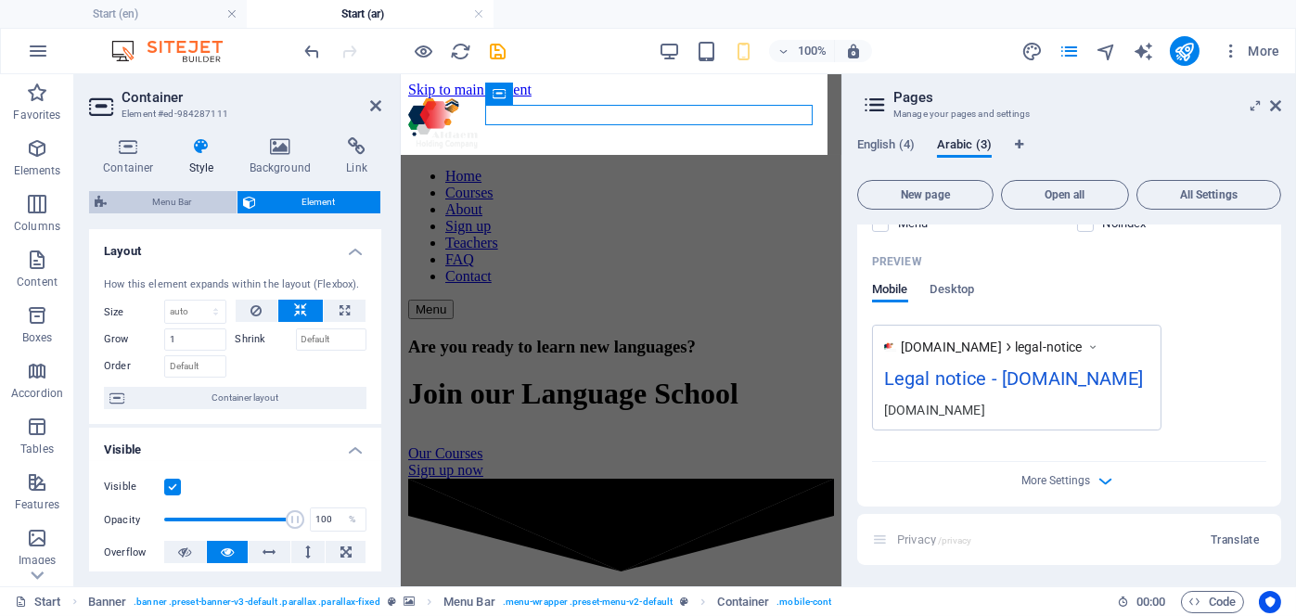
click at [175, 197] on span "Menu Bar" at bounding box center [171, 202] width 119 height 22
select select "rem"
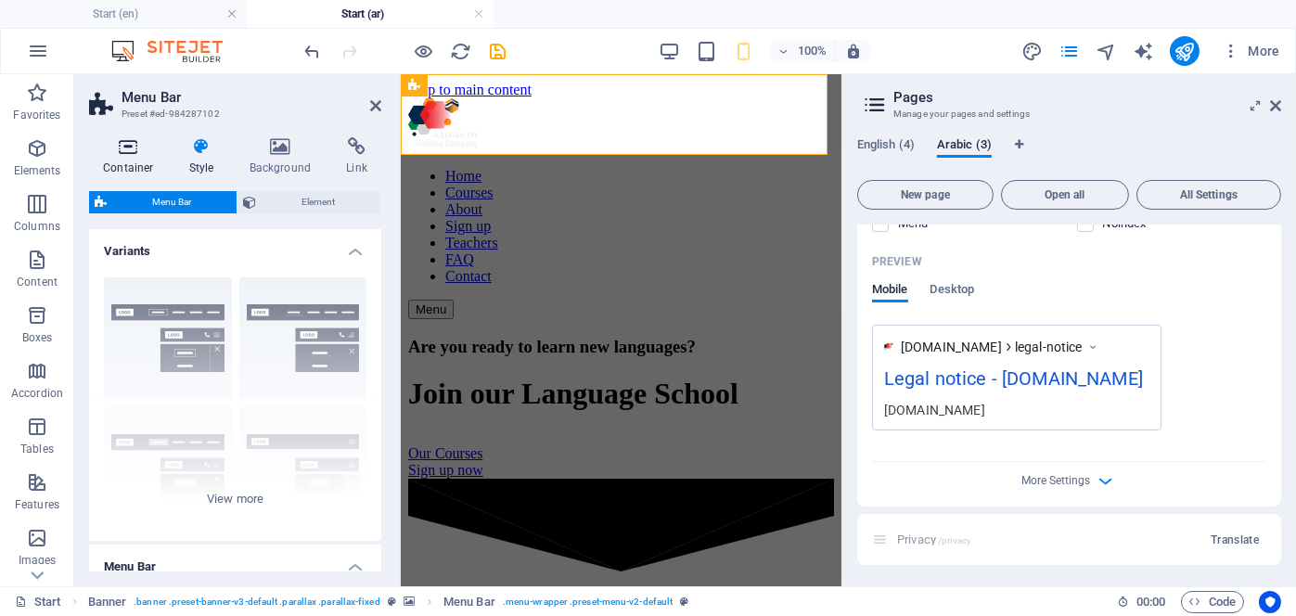
click at [118, 145] on icon at bounding box center [128, 146] width 79 height 19
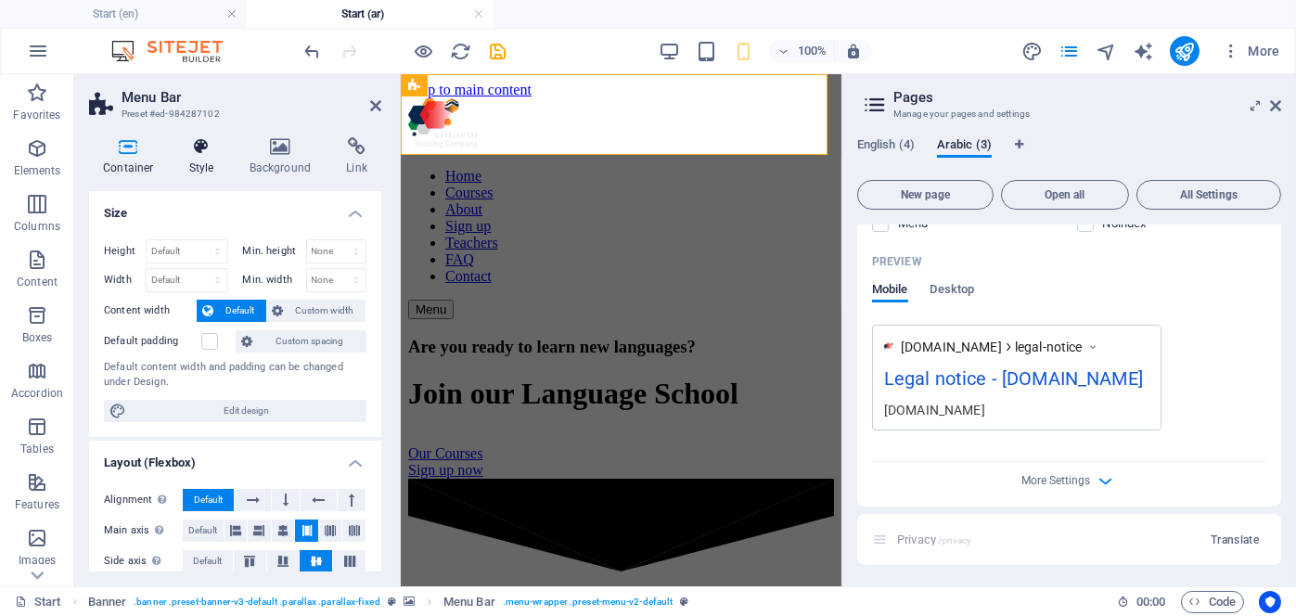
click at [208, 158] on h4 "Style" at bounding box center [205, 156] width 60 height 39
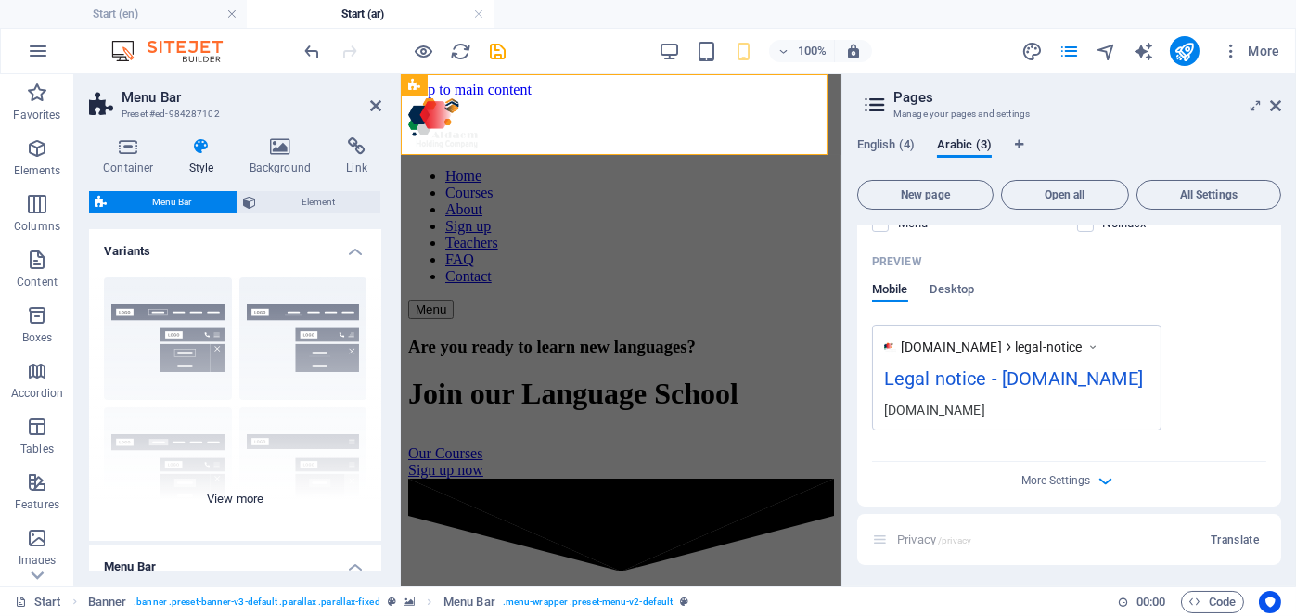
click at [185, 345] on div "Border Centered Default Fixed Loki Trigger Wide XXL" at bounding box center [235, 402] width 292 height 278
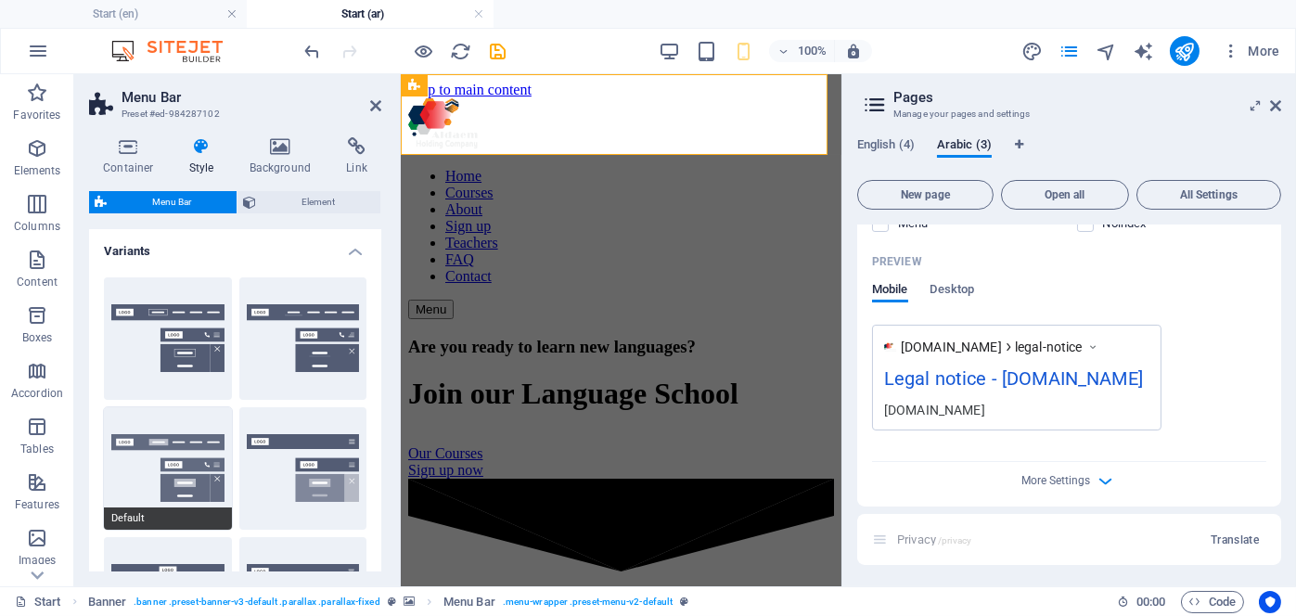
click at [161, 465] on button "Default" at bounding box center [168, 468] width 128 height 122
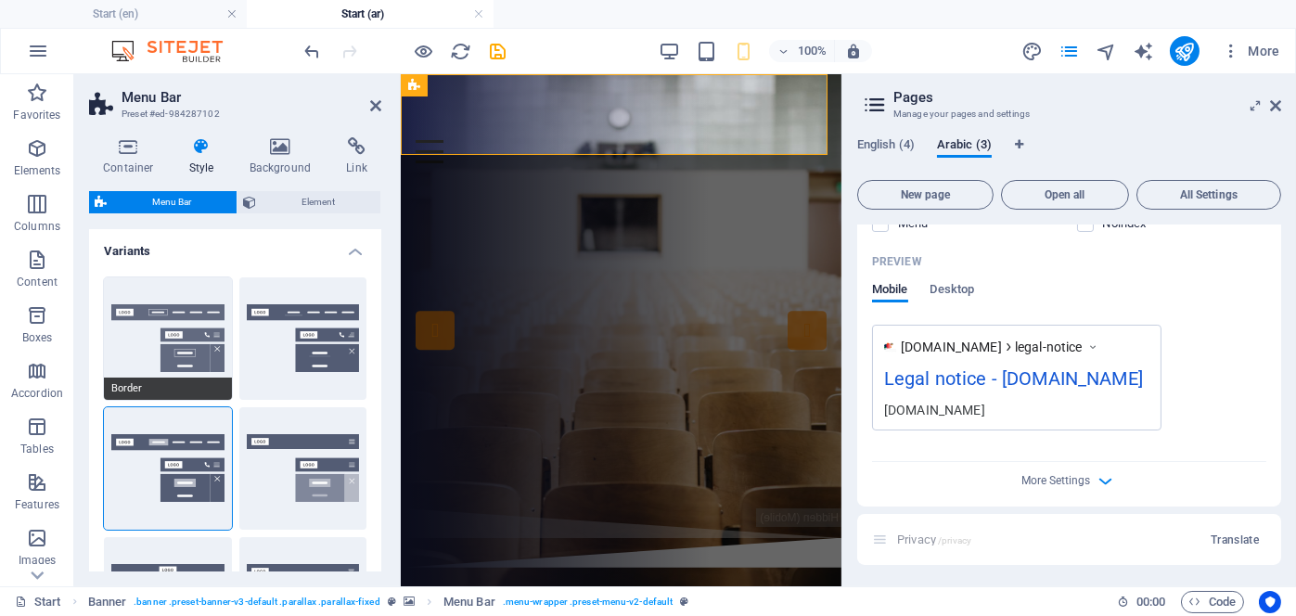
click at [173, 352] on button "Border" at bounding box center [168, 338] width 128 height 122
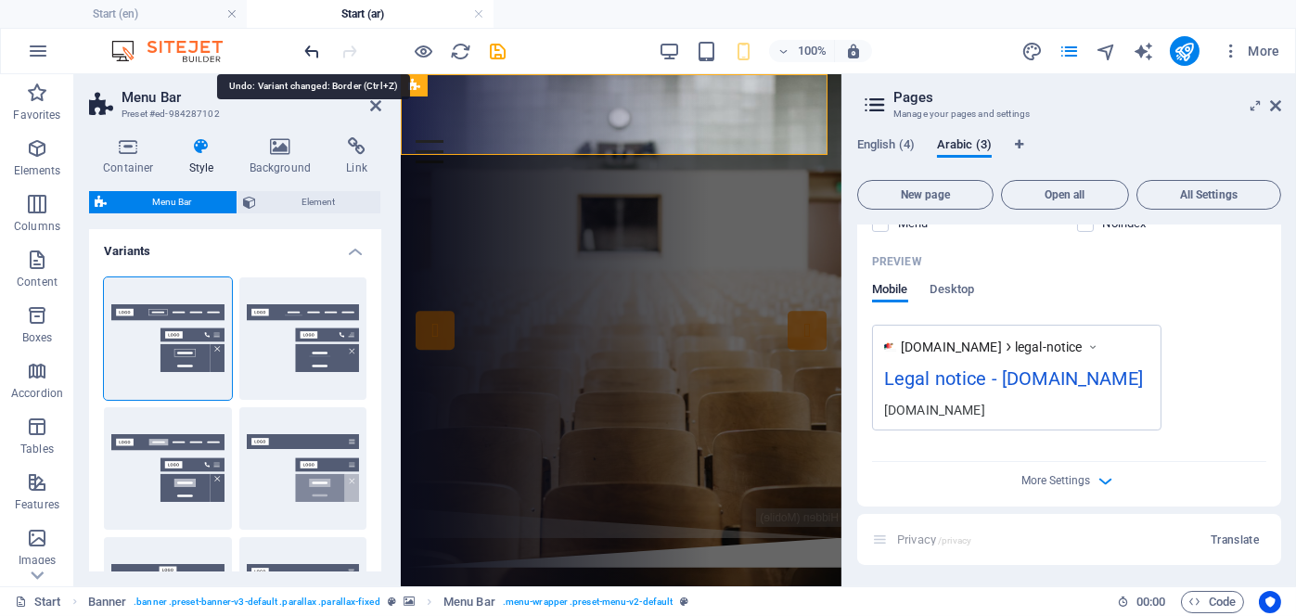
click at [306, 51] on icon "undo" at bounding box center [312, 51] width 21 height 21
click at [316, 52] on icon "undo" at bounding box center [312, 51] width 21 height 21
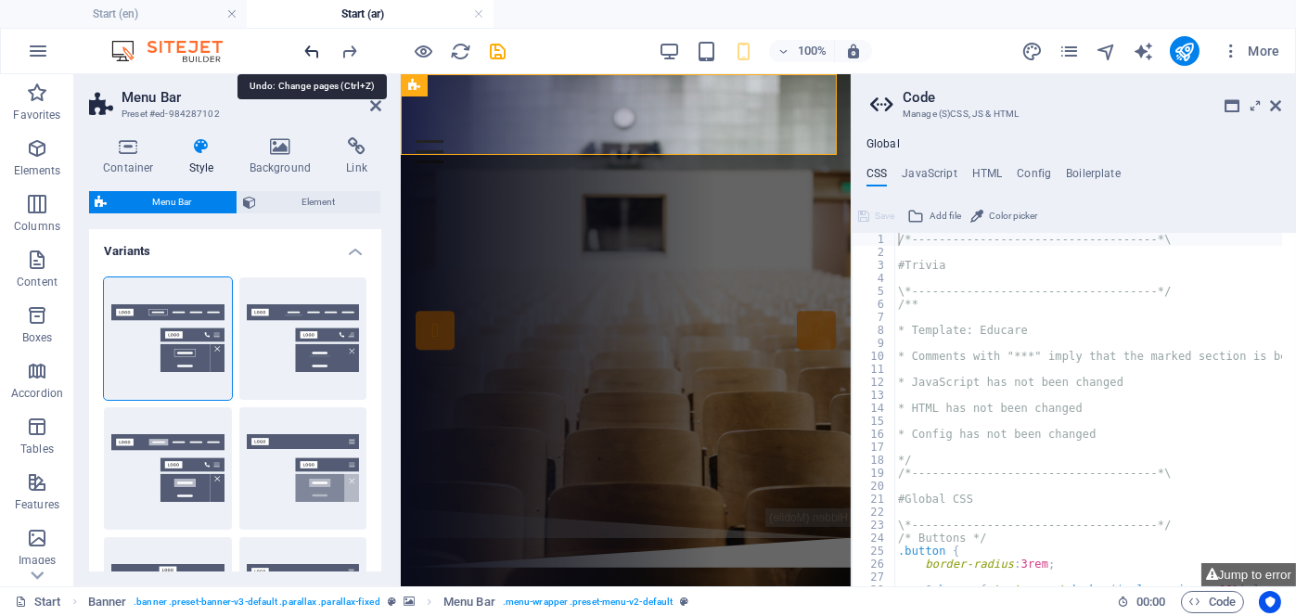
click at [316, 52] on icon "undo" at bounding box center [312, 51] width 21 height 21
click at [1276, 107] on icon at bounding box center [1275, 105] width 11 height 15
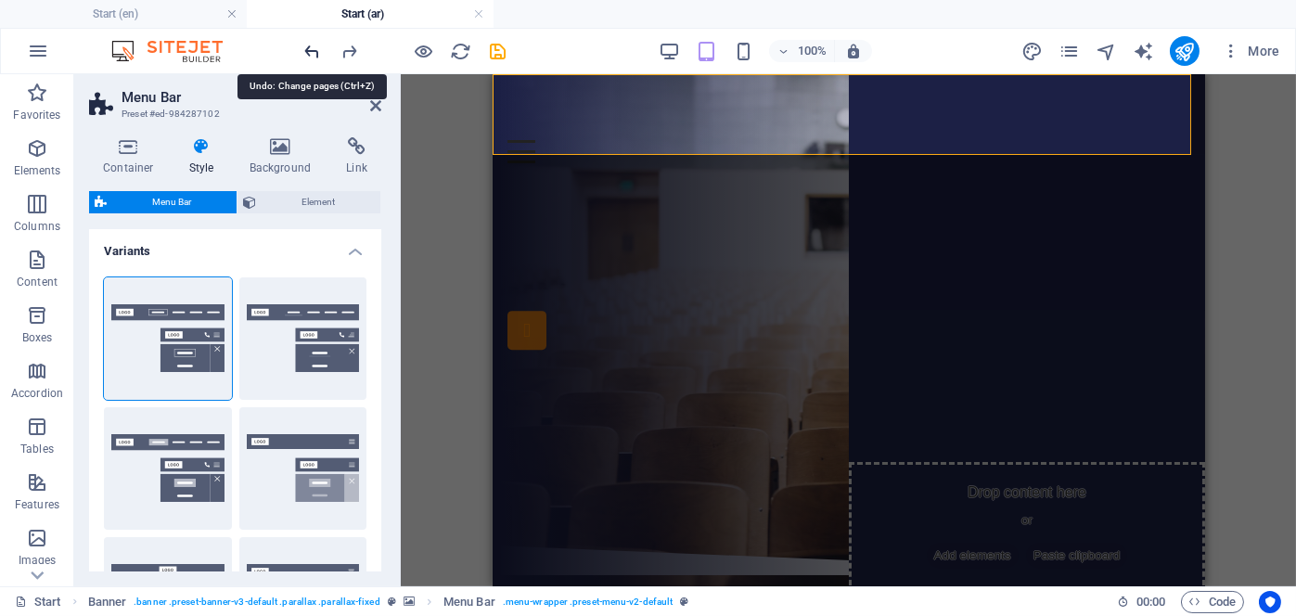
click at [315, 51] on icon "undo" at bounding box center [312, 51] width 21 height 21
click at [313, 48] on icon "undo" at bounding box center [312, 51] width 21 height 21
click at [311, 51] on icon "undo" at bounding box center [312, 51] width 21 height 21
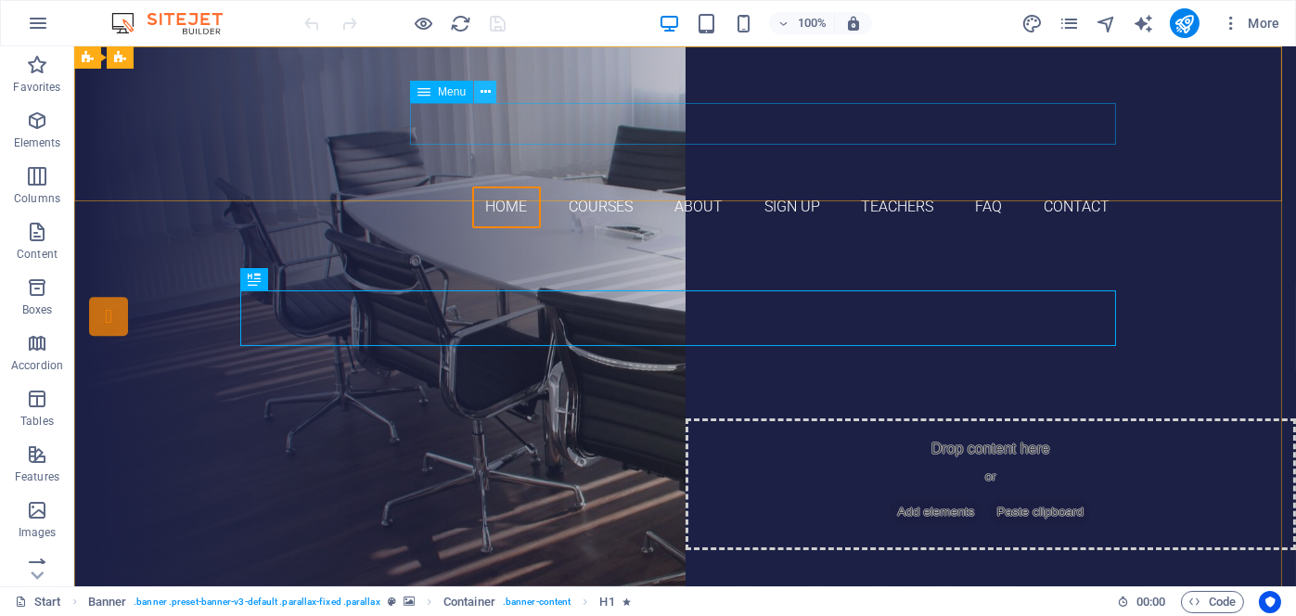
click at [488, 92] on icon at bounding box center [486, 92] width 10 height 19
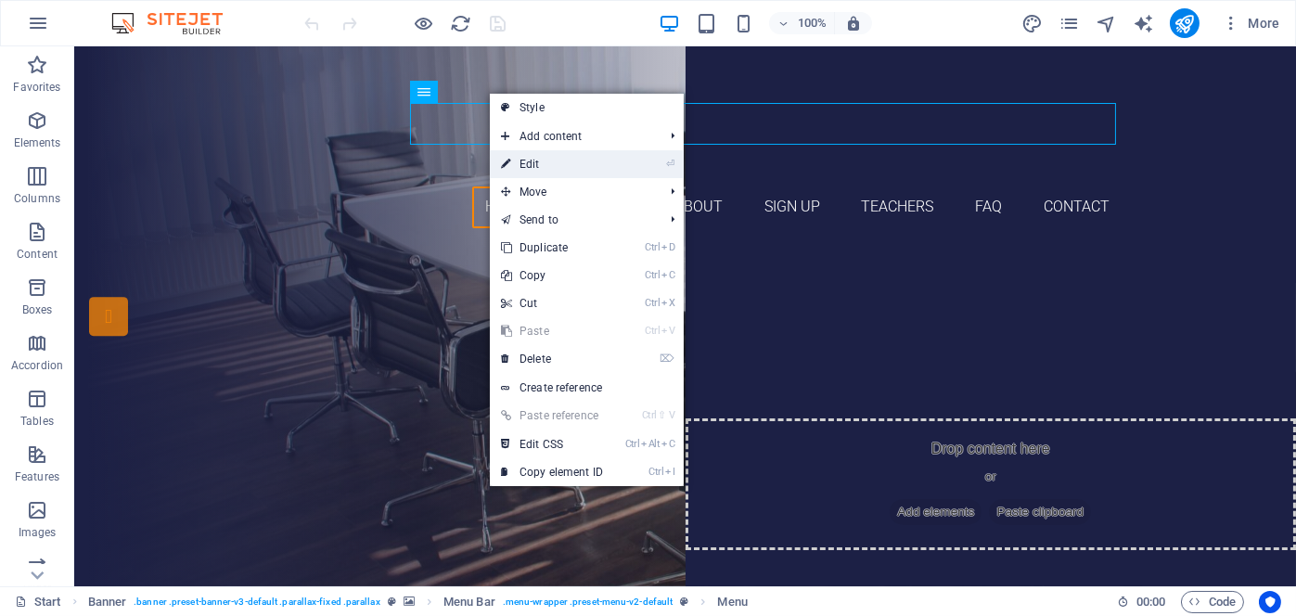
click at [532, 160] on link "⏎ Edit" at bounding box center [552, 164] width 124 height 28
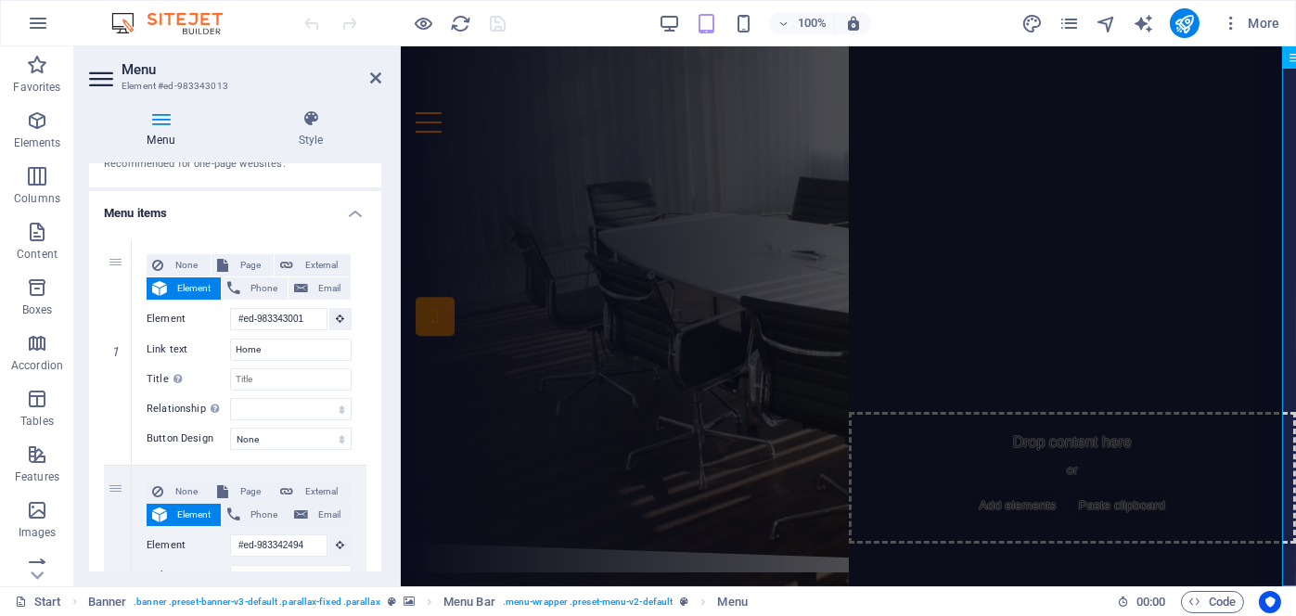
scroll to position [93, 0]
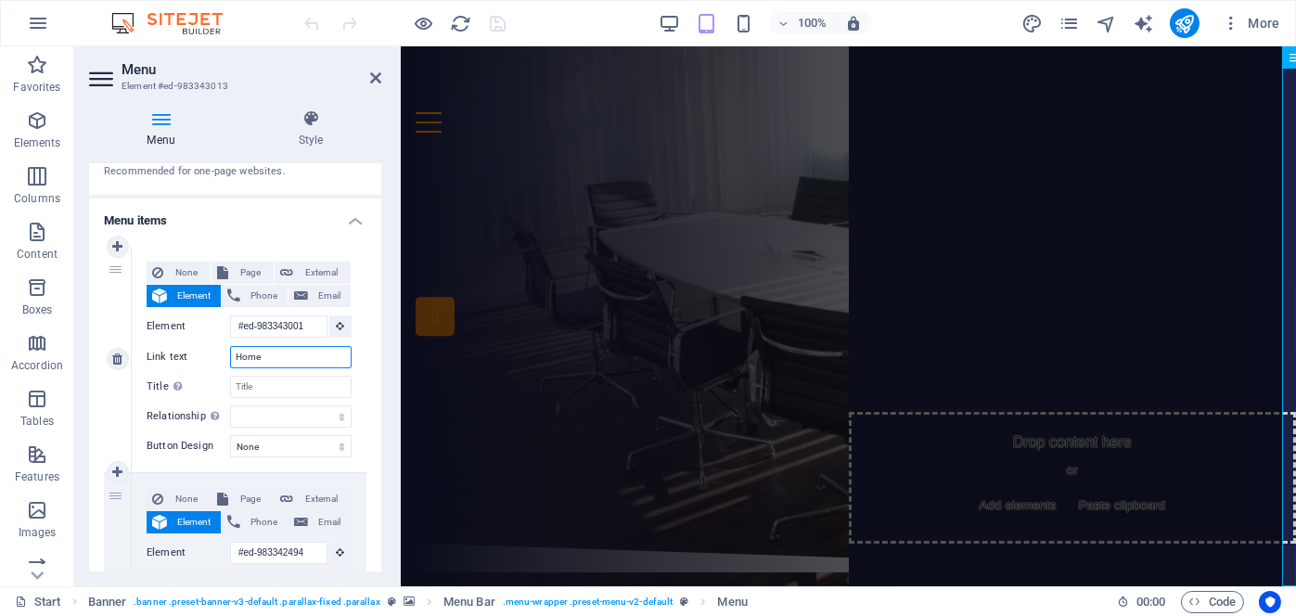
click at [289, 355] on input "Home" at bounding box center [291, 357] width 122 height 22
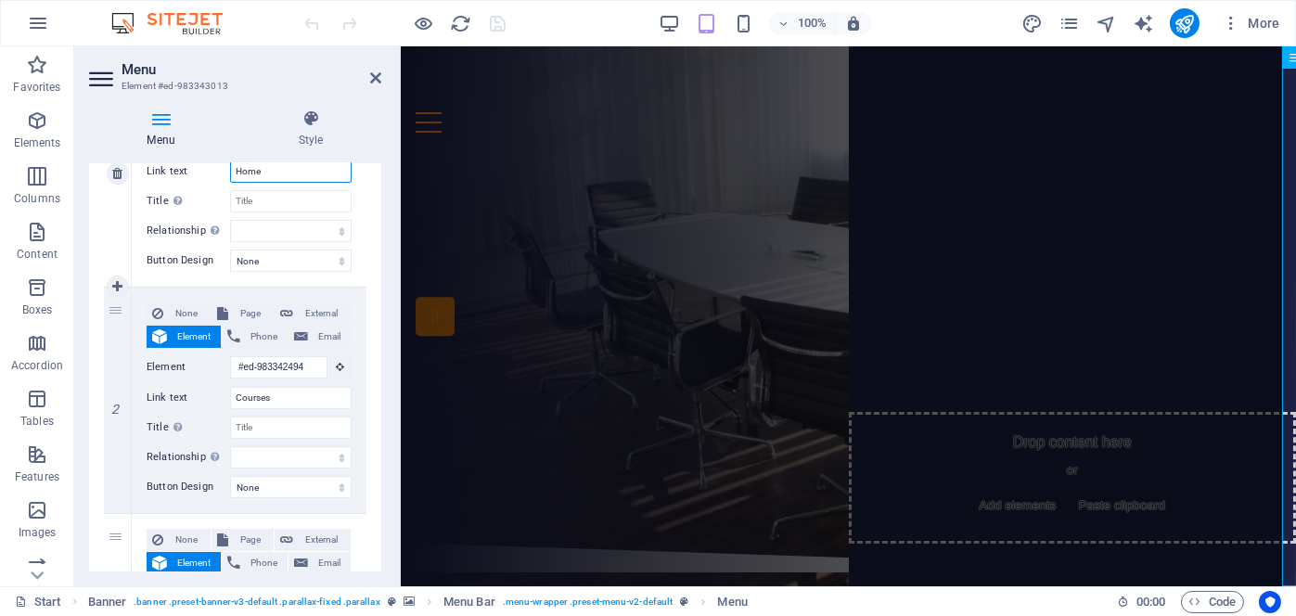
scroll to position [371, 0]
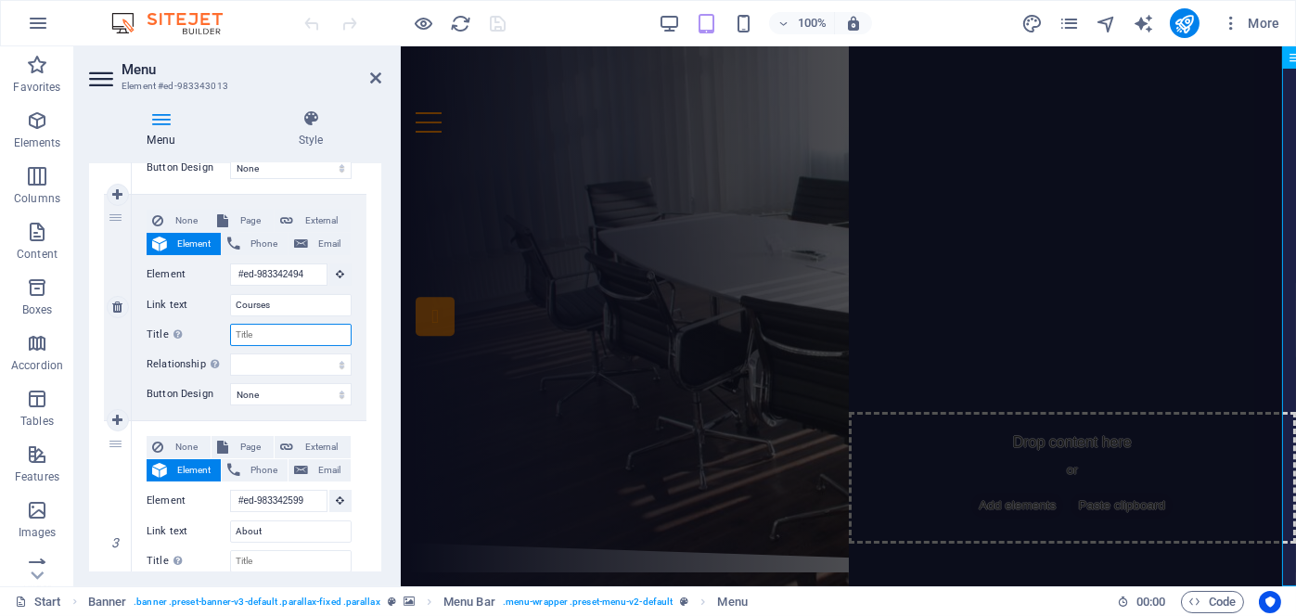
click at [290, 331] on input "Title Additional link description, should not be the same as the link text. The…" at bounding box center [291, 335] width 122 height 22
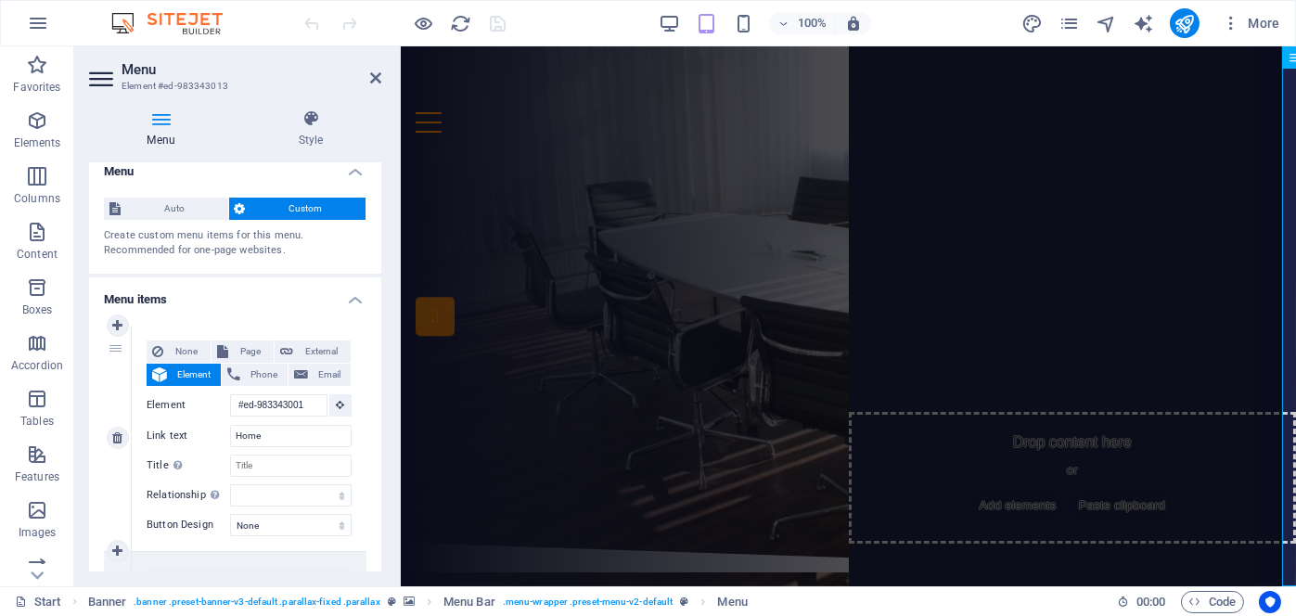
scroll to position [0, 0]
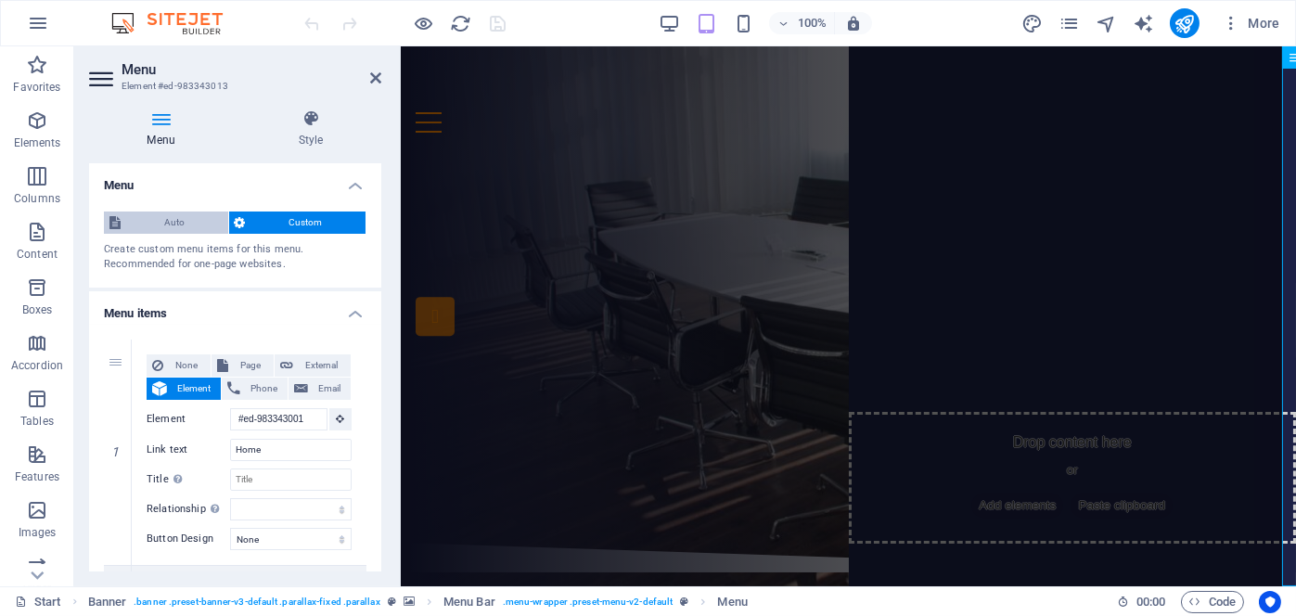
click at [173, 218] on span "Auto" at bounding box center [174, 223] width 96 height 22
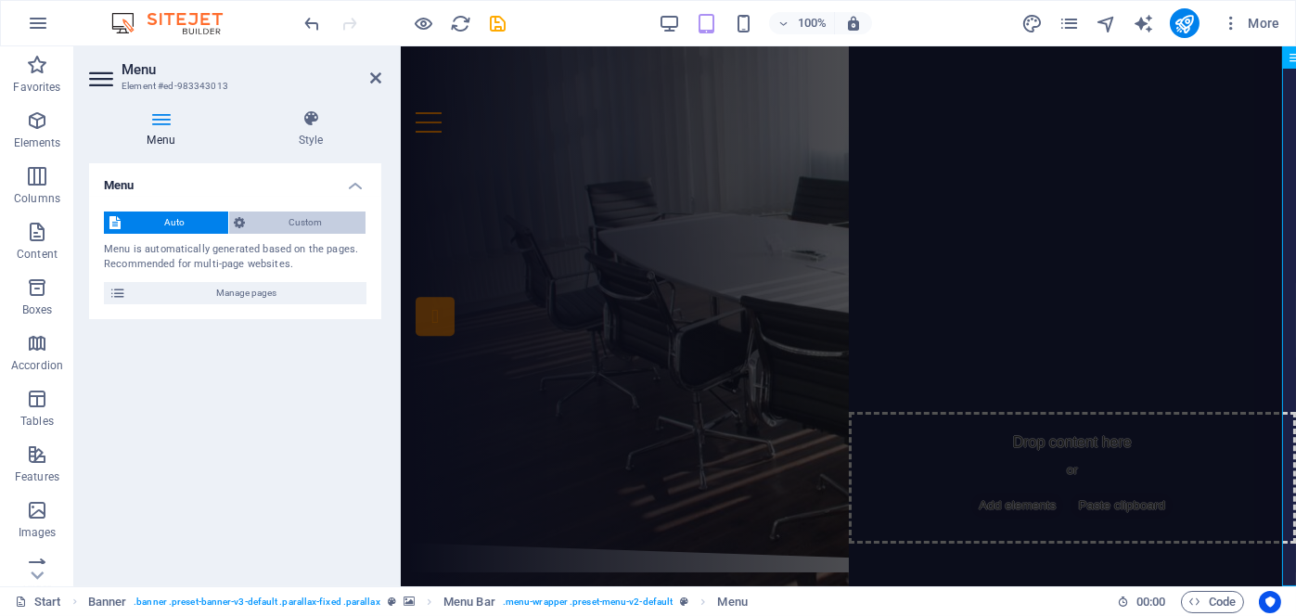
click at [276, 227] on span "Custom" at bounding box center [305, 223] width 109 height 22
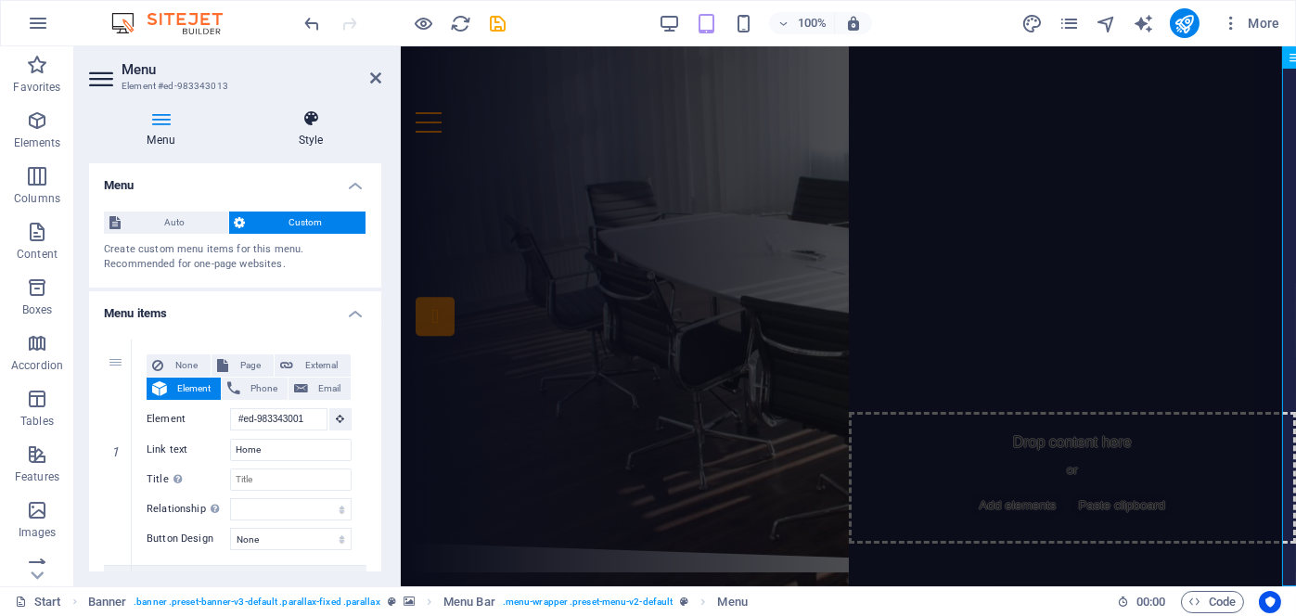
click at [316, 110] on icon at bounding box center [310, 118] width 141 height 19
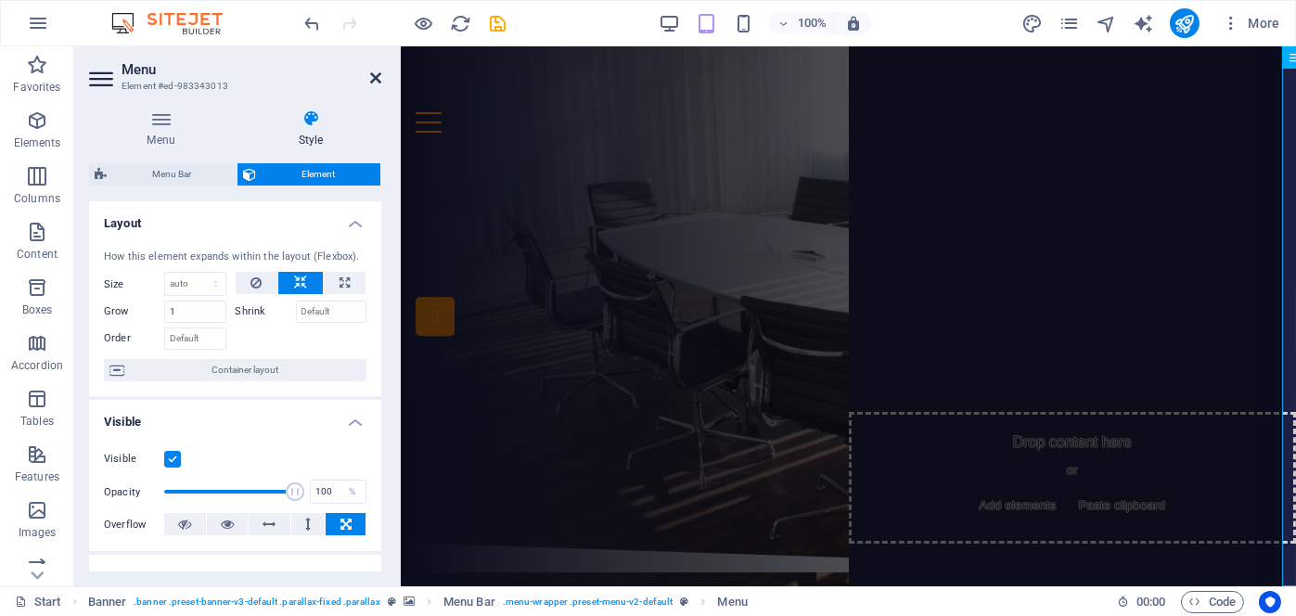
click at [377, 79] on icon at bounding box center [375, 78] width 11 height 15
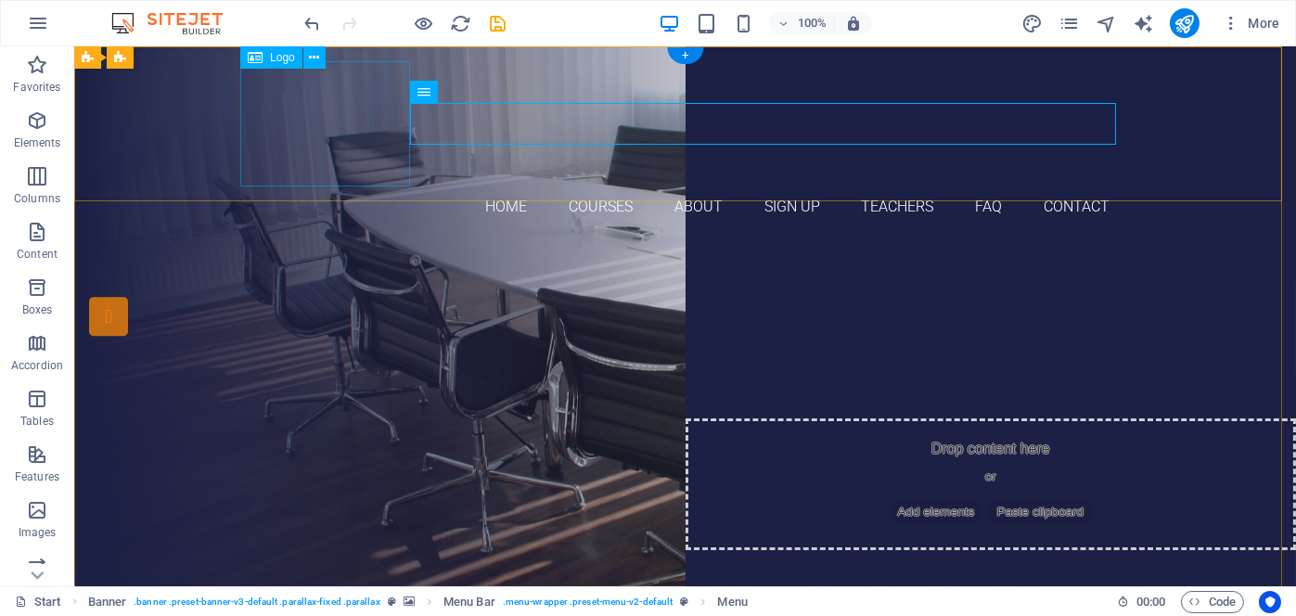
click at [367, 178] on div at bounding box center [686, 123] width 876 height 125
click at [501, 186] on nav "Home Courses About Sign up Teachers FAQ Contact" at bounding box center [686, 207] width 876 height 42
click at [487, 94] on icon at bounding box center [486, 92] width 10 height 19
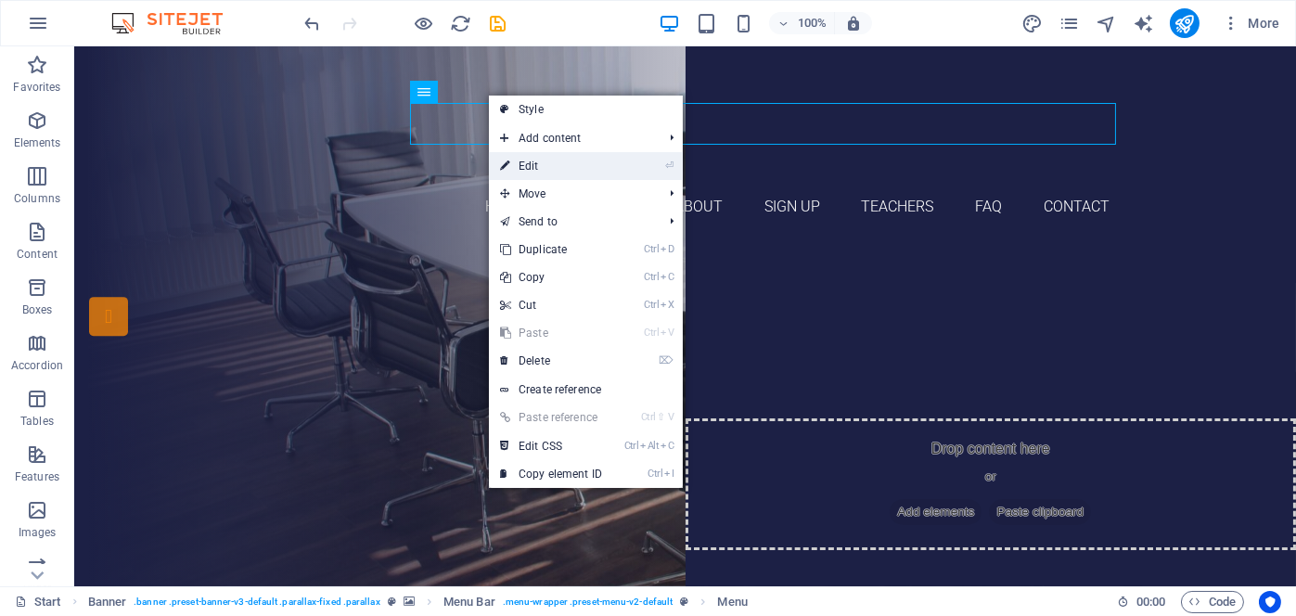
click at [524, 157] on link "⏎ Edit" at bounding box center [551, 166] width 124 height 28
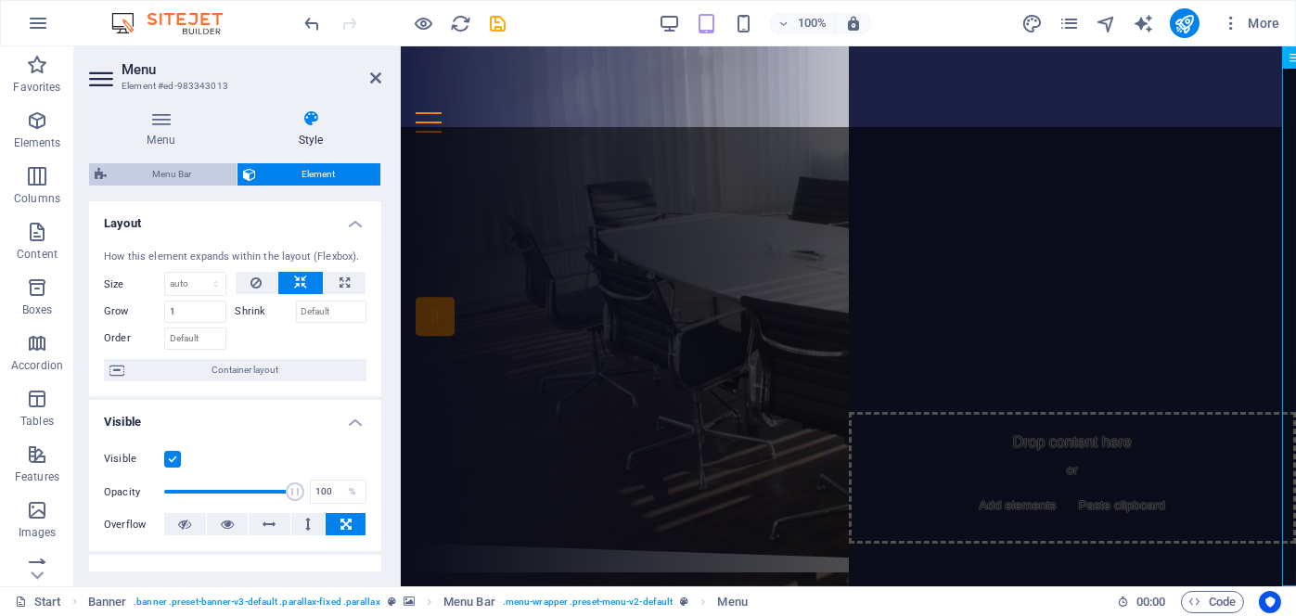
click at [180, 174] on span "Menu Bar" at bounding box center [171, 174] width 119 height 22
select select "rem"
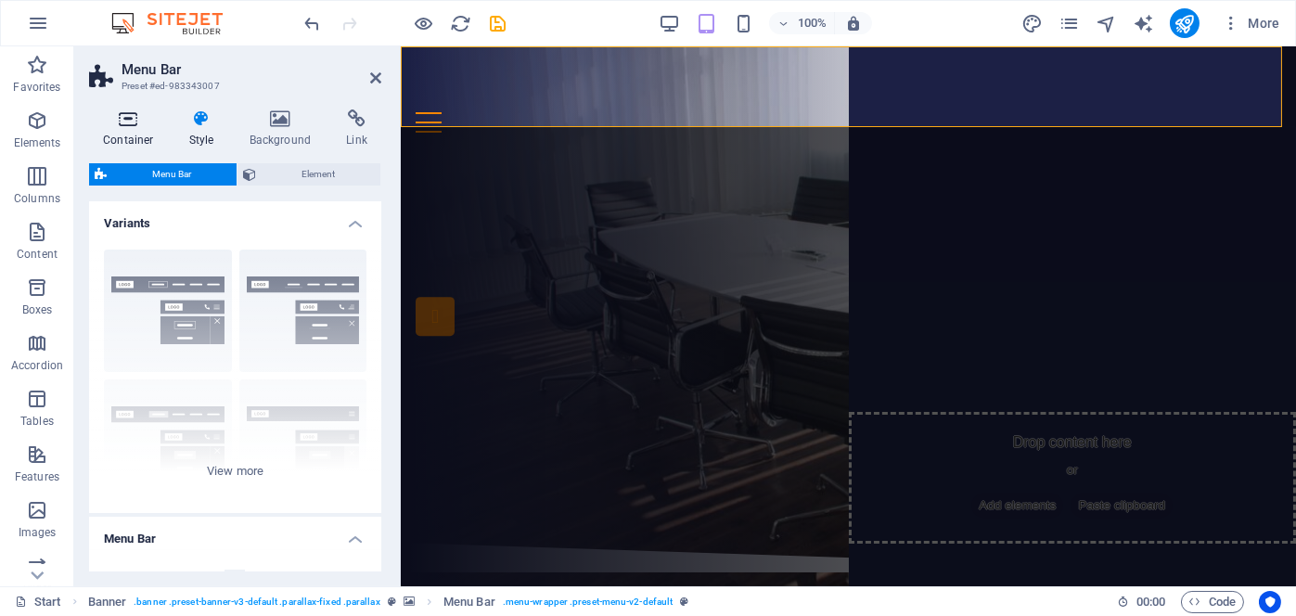
click at [129, 112] on icon at bounding box center [128, 118] width 79 height 19
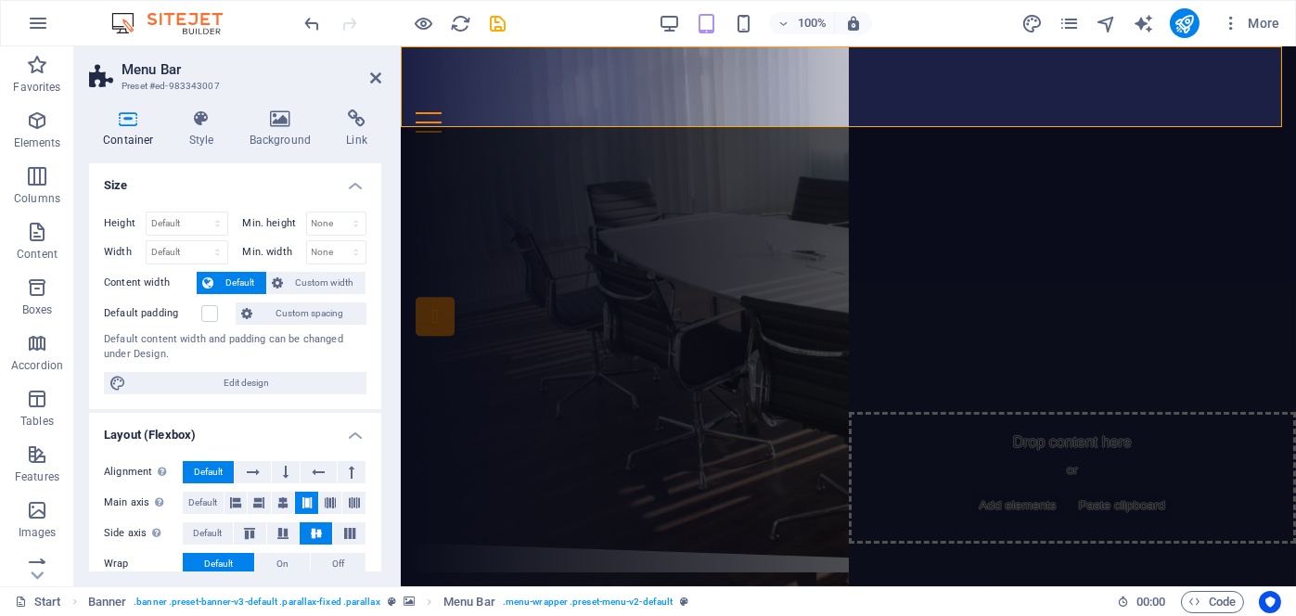
click at [369, 77] on h2 "Menu Bar" at bounding box center [252, 69] width 260 height 17
click at [375, 74] on icon at bounding box center [375, 78] width 11 height 15
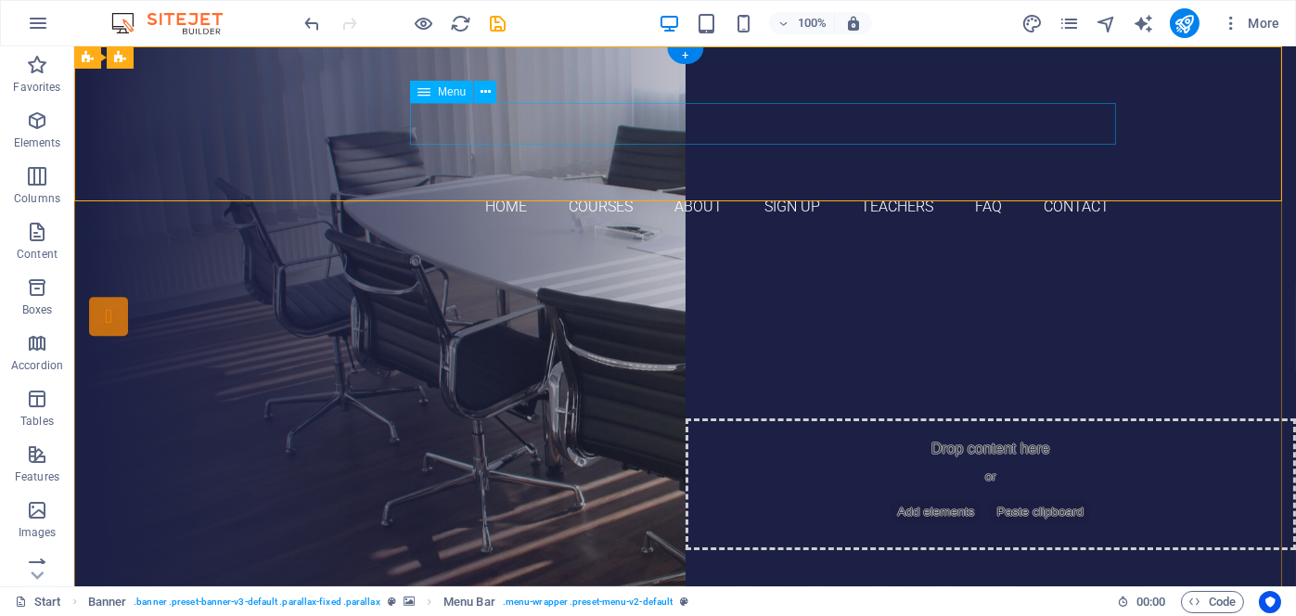
click at [592, 186] on nav "Home Courses About Sign up Teachers FAQ Contact" at bounding box center [686, 207] width 876 height 42
click at [491, 92] on button at bounding box center [485, 92] width 22 height 22
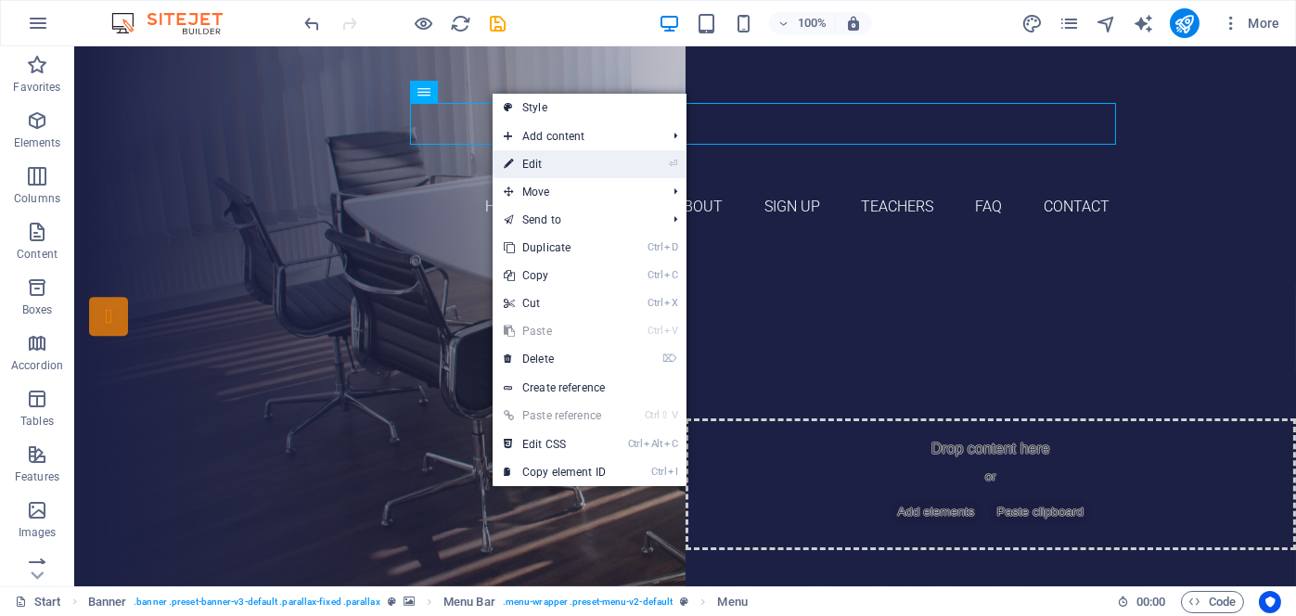
click at [557, 154] on link "⏎ Edit" at bounding box center [555, 164] width 124 height 28
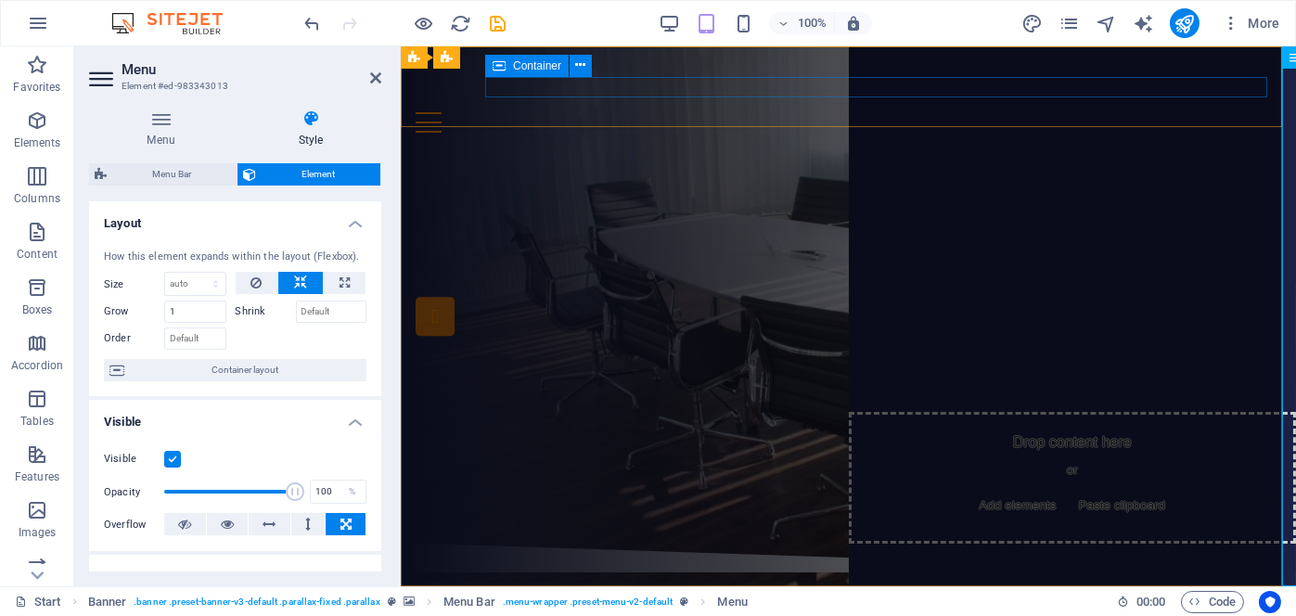
click at [637, 112] on div "Menu" at bounding box center [848, 122] width 866 height 20
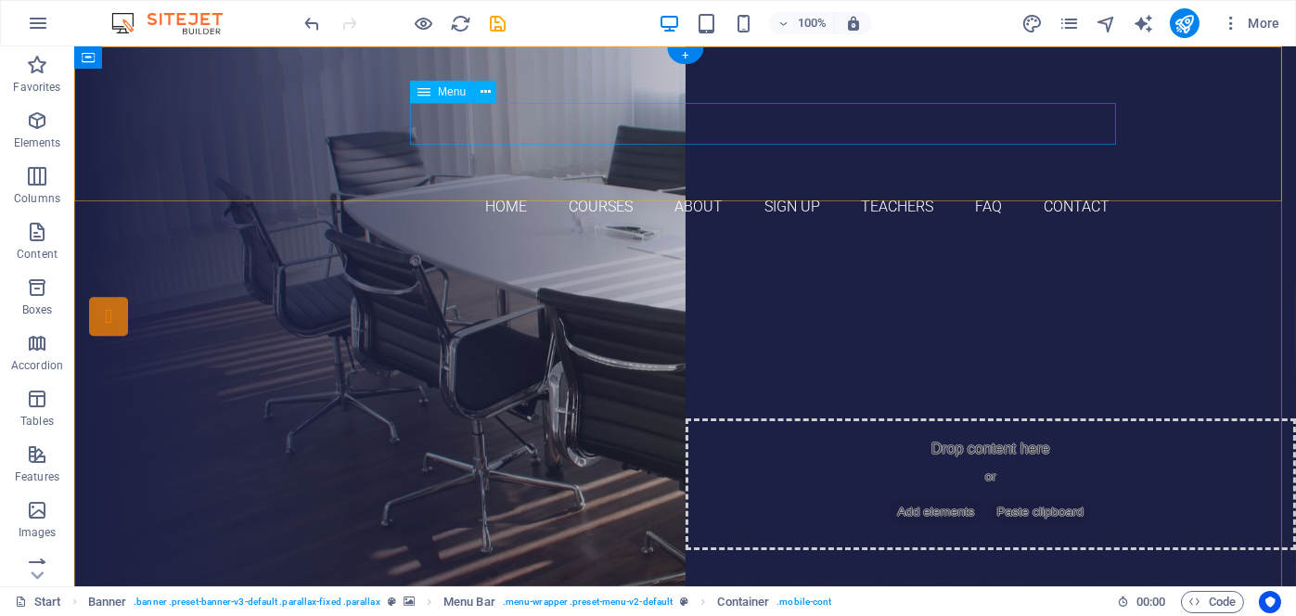
click at [624, 186] on nav "Home Courses About Sign up Teachers FAQ Contact" at bounding box center [686, 207] width 876 height 42
click at [487, 94] on icon at bounding box center [486, 92] width 10 height 19
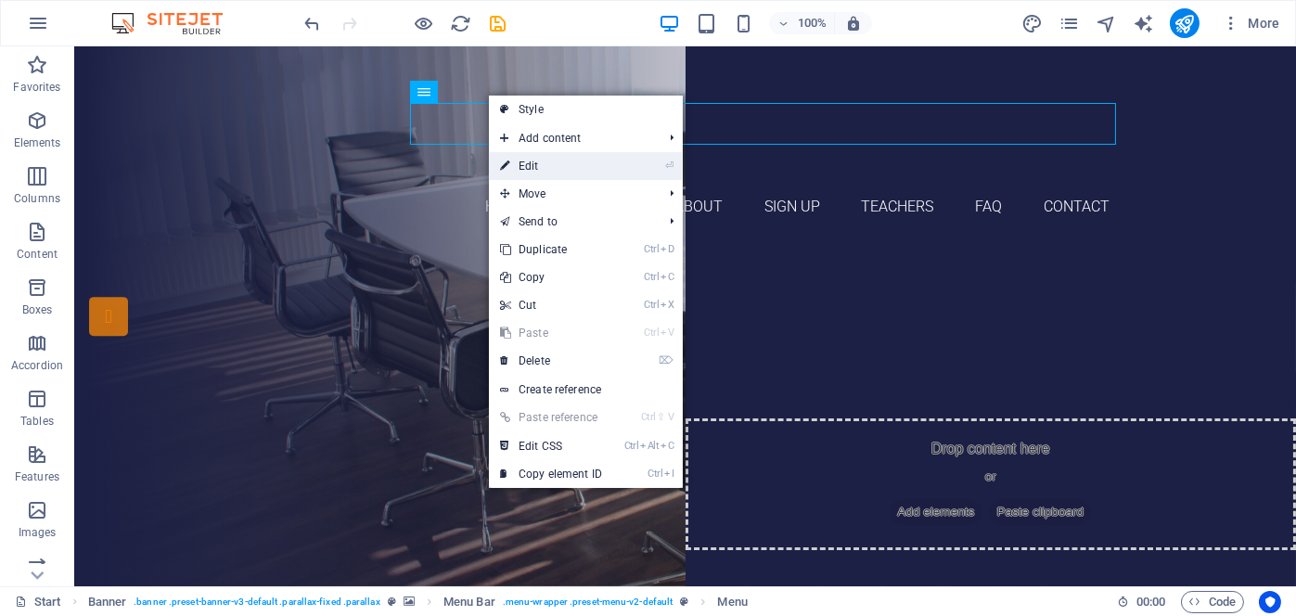
click at [536, 170] on link "⏎ Edit" at bounding box center [551, 166] width 124 height 28
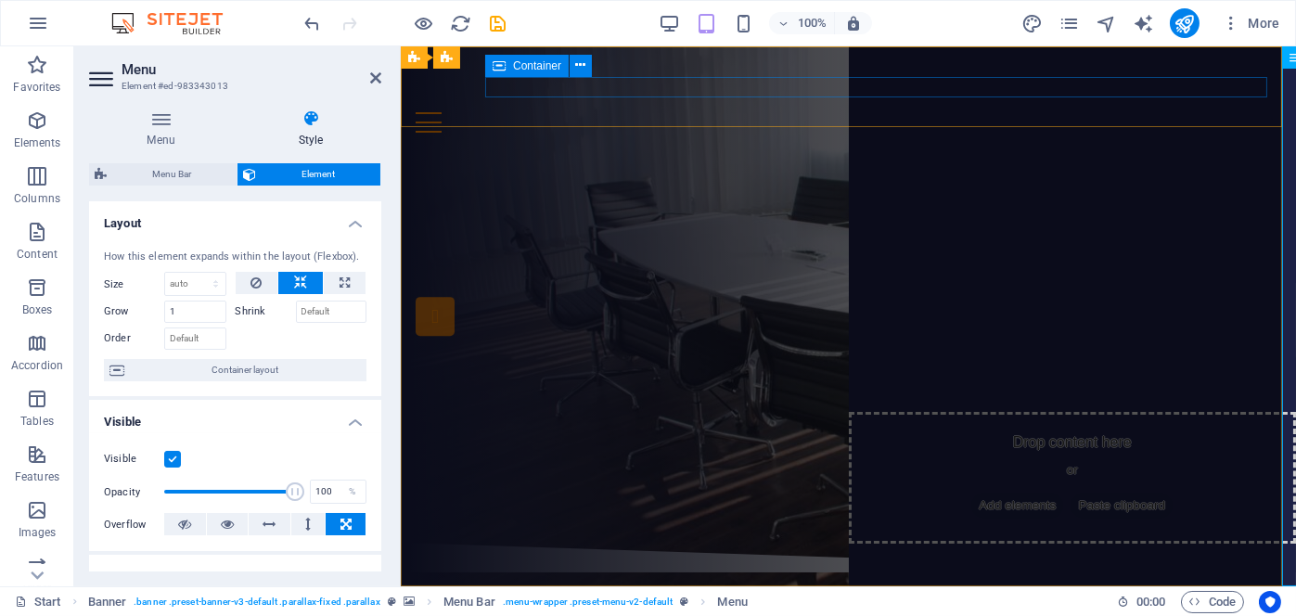
click at [658, 112] on div "Menu" at bounding box center [848, 122] width 866 height 20
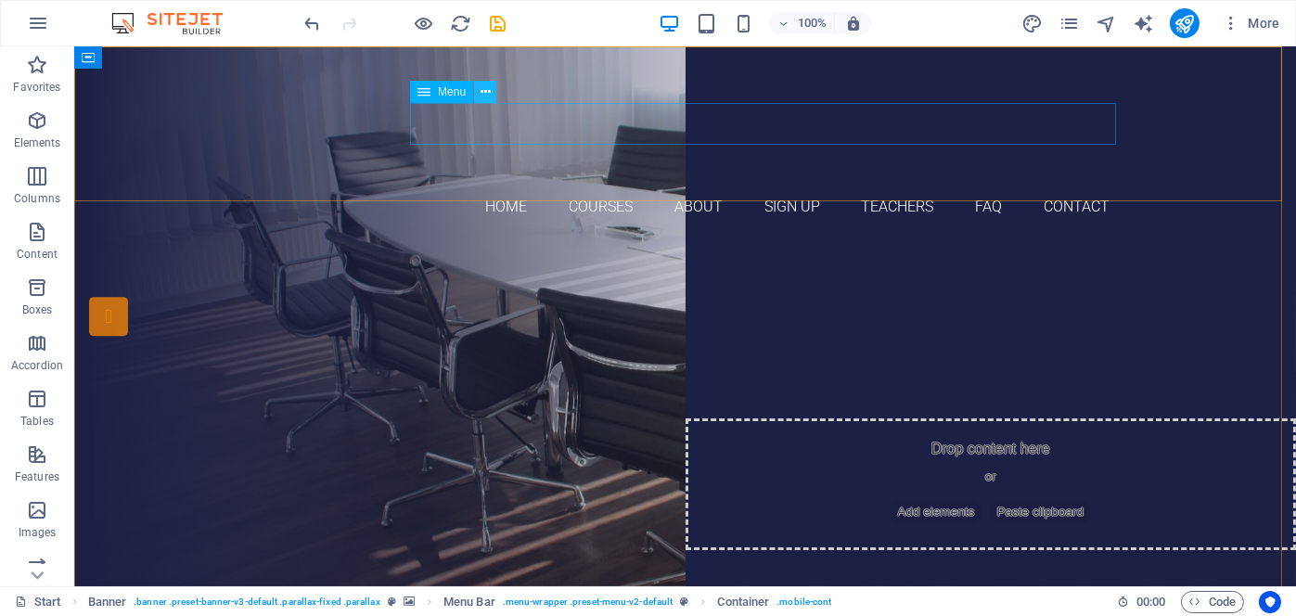
click at [492, 96] on button at bounding box center [485, 92] width 22 height 22
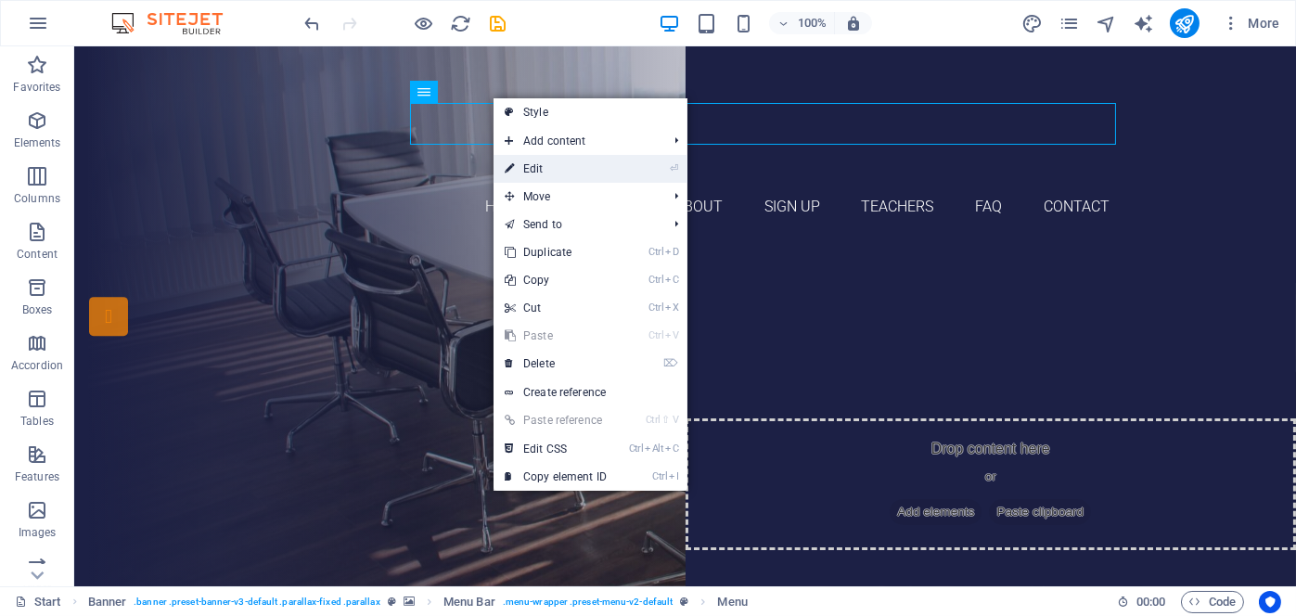
click at [522, 161] on link "⏎ Edit" at bounding box center [556, 169] width 124 height 28
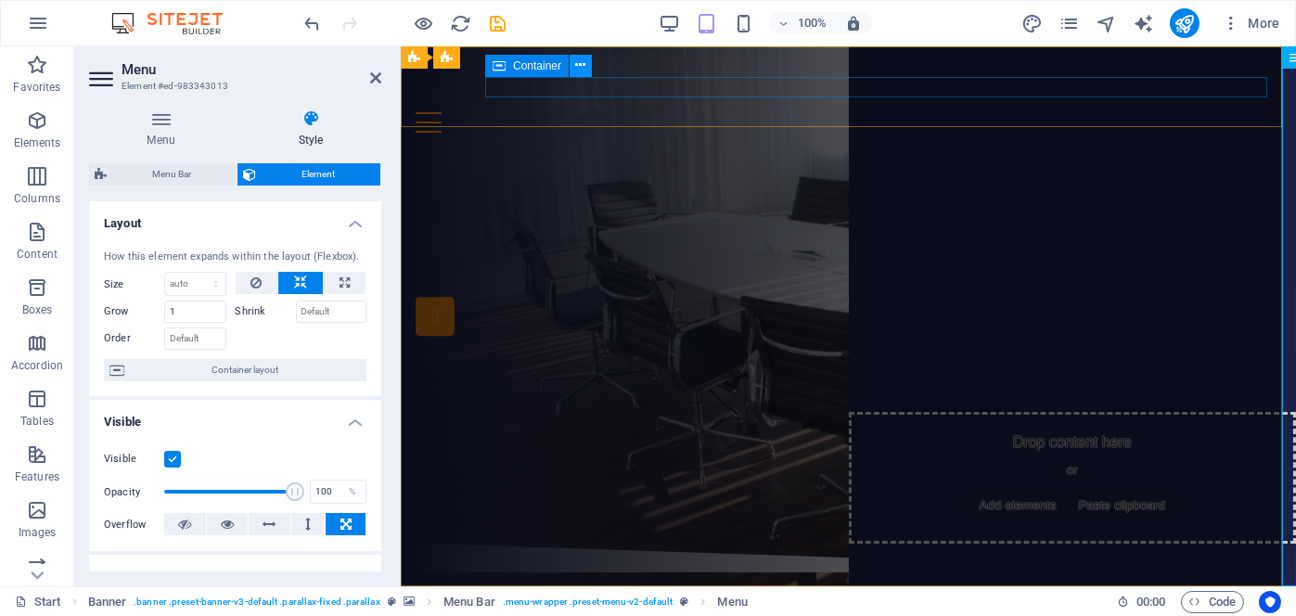
click at [580, 71] on icon at bounding box center [581, 65] width 10 height 19
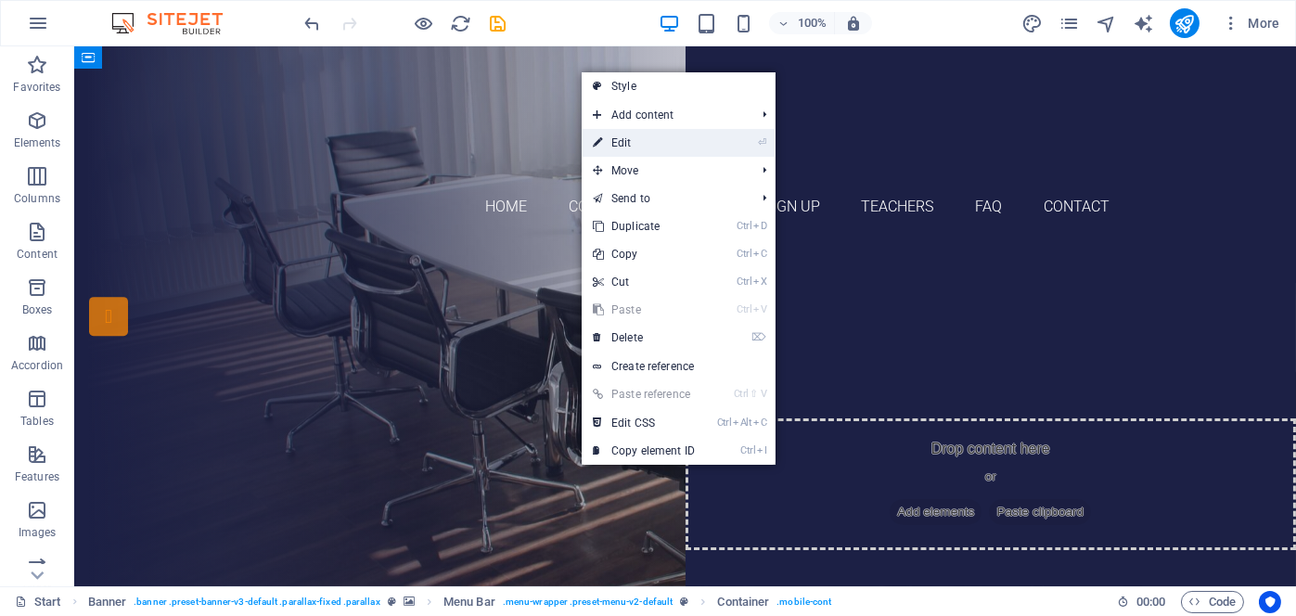
click at [602, 137] on icon at bounding box center [597, 143] width 9 height 28
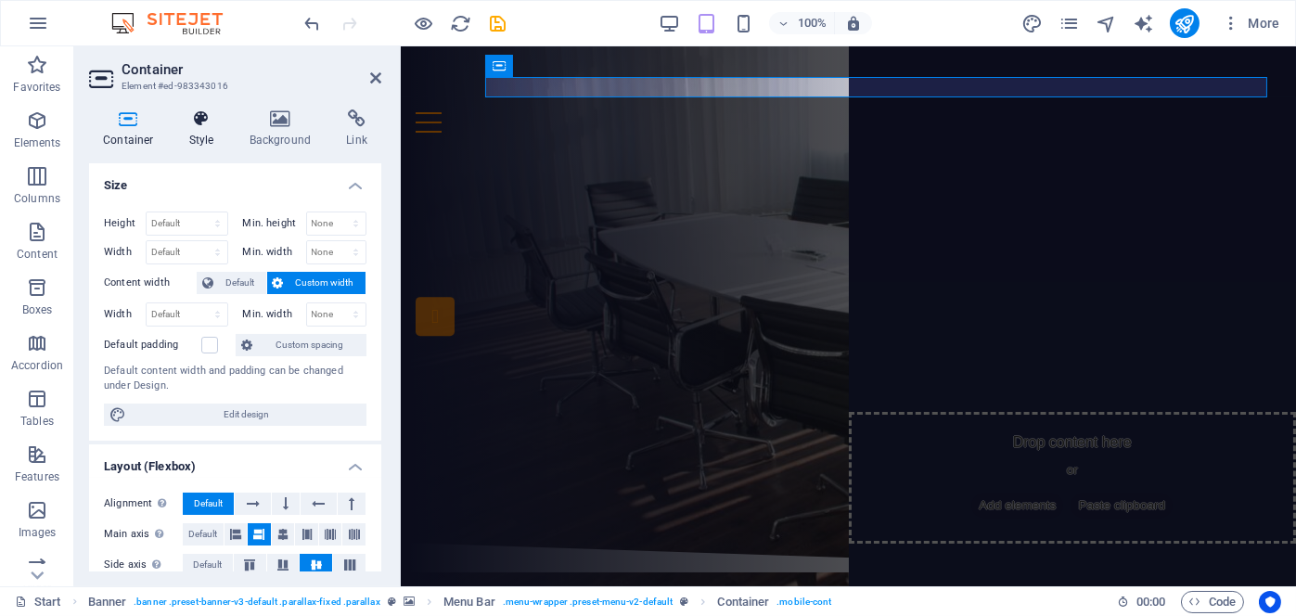
click at [204, 125] on icon at bounding box center [201, 118] width 53 height 19
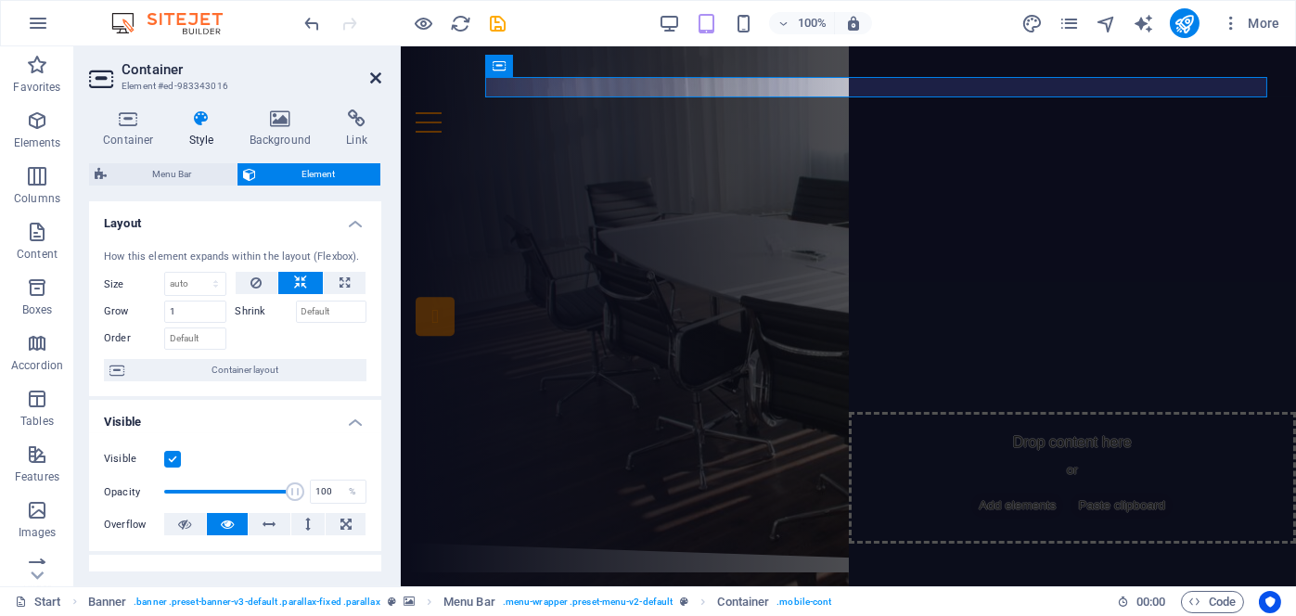
click at [370, 77] on icon at bounding box center [375, 78] width 11 height 15
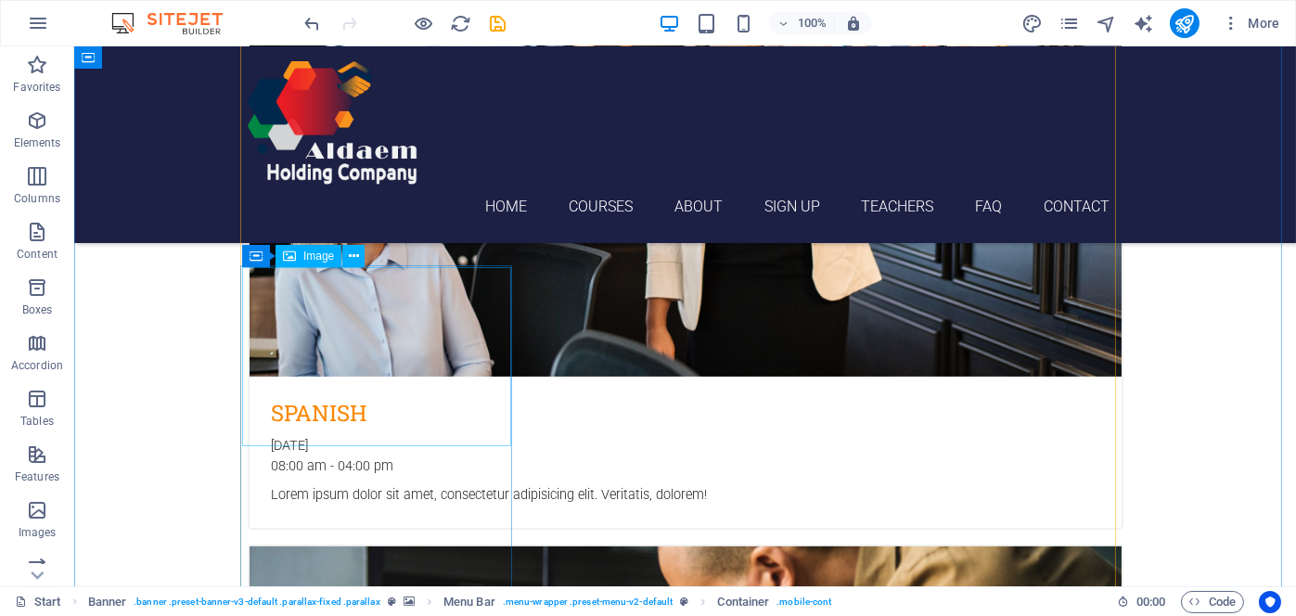
scroll to position [1206, 0]
